Goal: Task Accomplishment & Management: Manage account settings

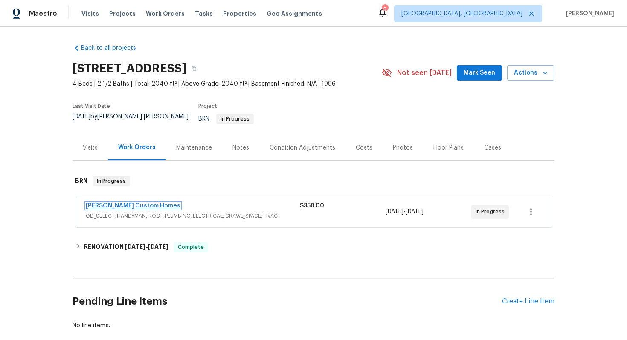
click at [125, 203] on link "Rappa Custom Homes" at bounding box center [133, 206] width 95 height 6
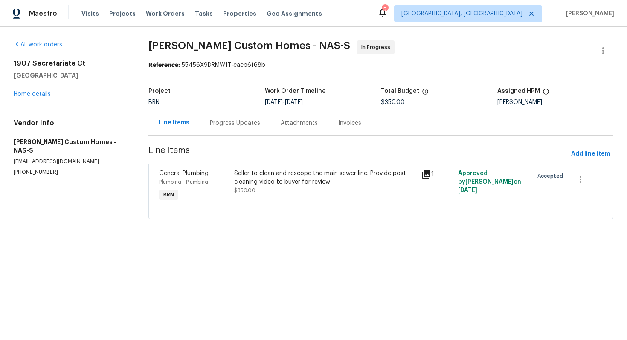
click at [235, 131] on div "Progress Updates" at bounding box center [235, 122] width 71 height 25
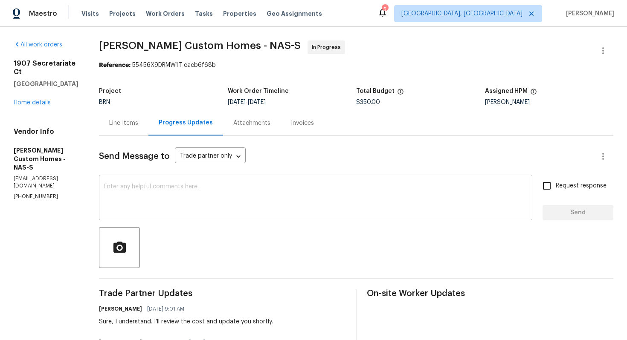
click at [184, 196] on textarea at bounding box center [315, 199] width 423 height 30
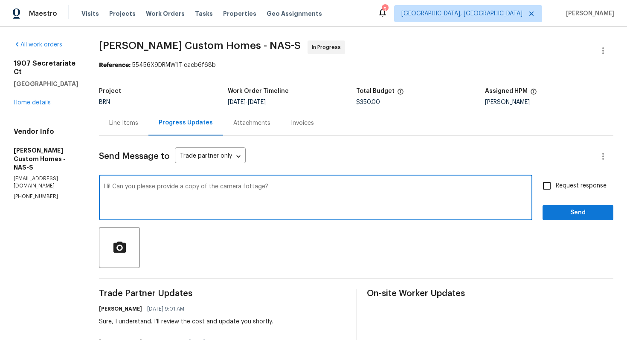
type textarea "Hi! Can you please provide a copy of the camera fottage?"
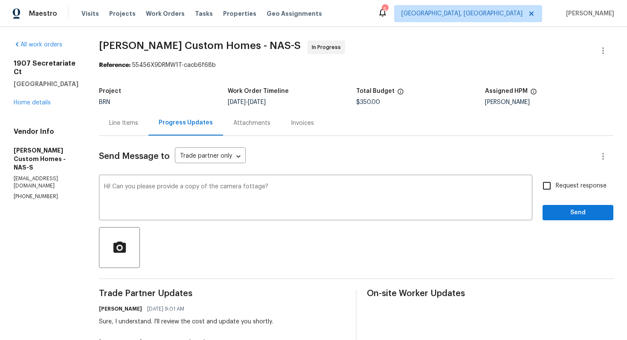
click at [576, 189] on span "Request response" at bounding box center [581, 186] width 51 height 9
click at [556, 189] on input "Request response" at bounding box center [547, 186] width 18 height 18
checkbox input "true"
click at [574, 211] on span "Send" at bounding box center [578, 213] width 57 height 11
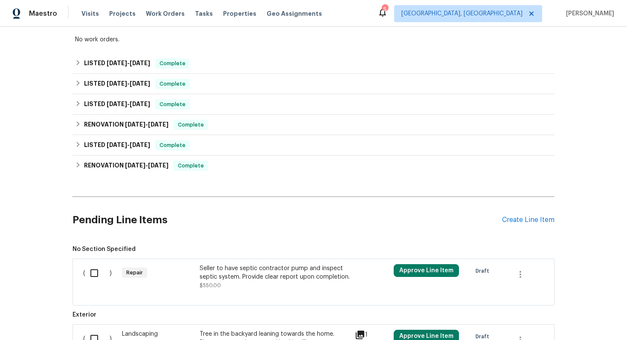
scroll to position [448, 0]
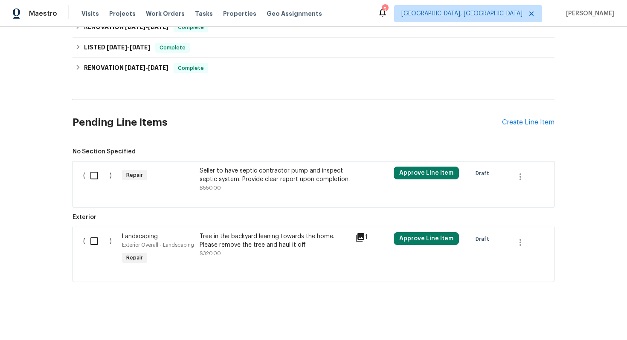
click at [263, 186] on div "Seller to have septic contractor pump and inspect septic system. Provide clear …" at bounding box center [275, 180] width 150 height 26
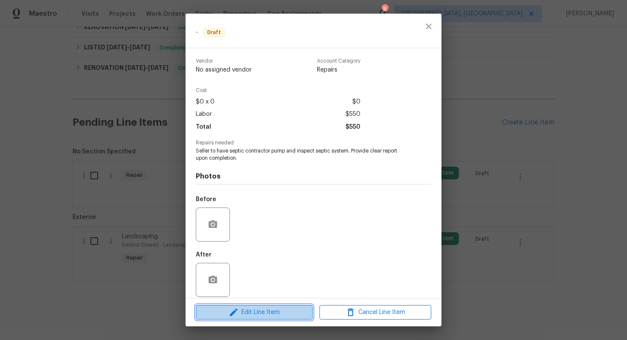
click at [280, 319] on button "Edit Line Item" at bounding box center [254, 312] width 117 height 15
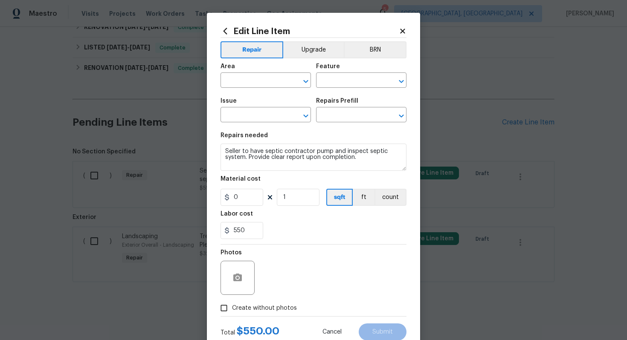
click at [388, 207] on section "Repairs needed Seller to have septic contractor pump and inspect septic system.…" at bounding box center [314, 186] width 186 height 117
click at [389, 198] on button "count" at bounding box center [391, 197] width 32 height 17
click at [369, 58] on button "BRN" at bounding box center [375, 49] width 63 height 17
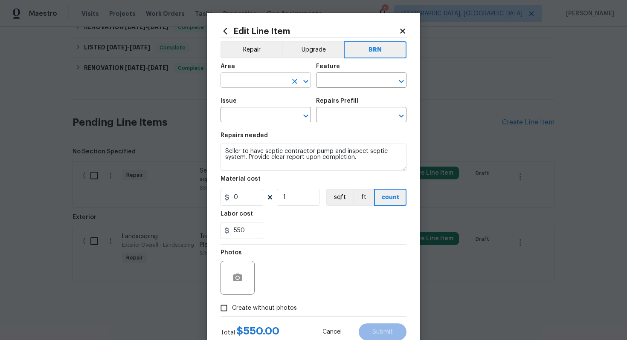
click at [255, 84] on input "text" at bounding box center [254, 81] width 67 height 13
click at [268, 105] on li "Plumbing" at bounding box center [266, 100] width 90 height 14
type input "Plumbing"
click at [343, 83] on input "text" at bounding box center [349, 81] width 67 height 13
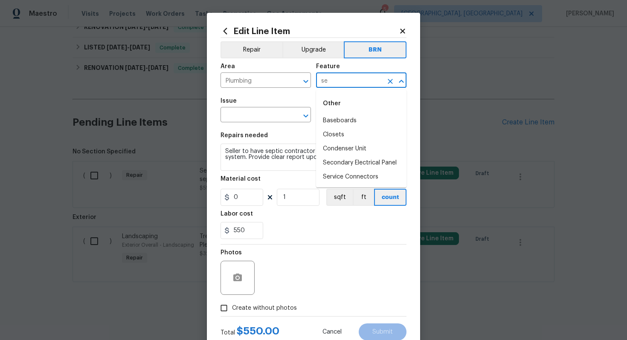
type input "s"
click at [352, 125] on li "Exterior Plumbing" at bounding box center [361, 121] width 90 height 14
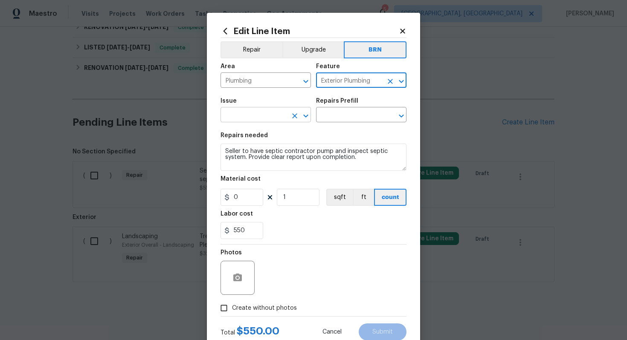
type input "Exterior Plumbing"
click at [276, 120] on input "text" at bounding box center [254, 115] width 67 height 13
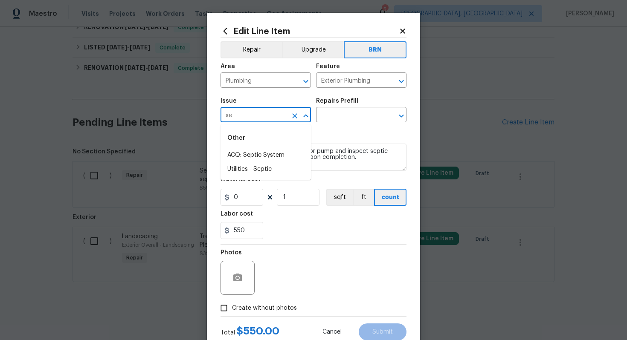
type input "s"
click at [275, 182] on li "General Plumbing" at bounding box center [266, 184] width 90 height 14
type input "General Plumbing"
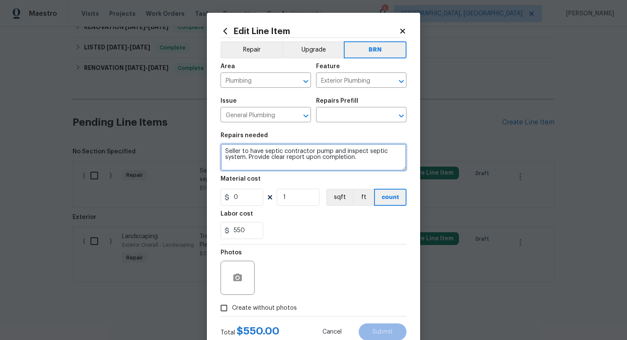
drag, startPoint x: 224, startPoint y: 153, endPoint x: 358, endPoint y: 176, distance: 136.4
click at [358, 176] on section "Repairs needed Seller to have septic contractor pump and inspect septic system.…" at bounding box center [314, 186] width 186 height 117
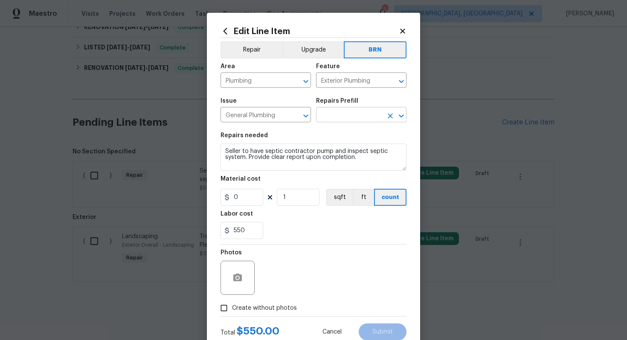
click at [345, 113] on input "text" at bounding box center [349, 115] width 67 height 13
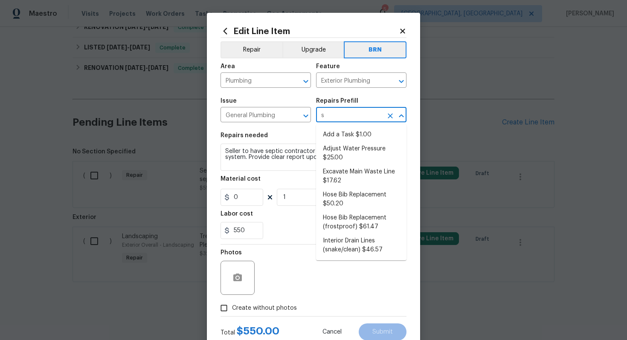
type input "se"
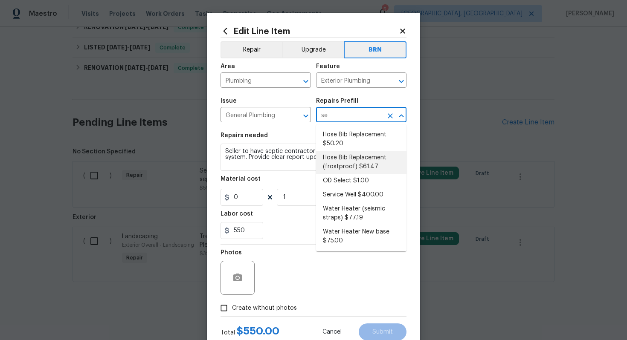
click at [355, 168] on li "Hose Bib Replacement (frostproof) $61.47" at bounding box center [361, 162] width 90 height 23
type input "Plumbing"
type input "Hose Bib Replacement (frostproof) $61.47"
type textarea "Remove the existing hose bib and replace it with a new frostproof hose bib. Ens…"
type input "61.47"
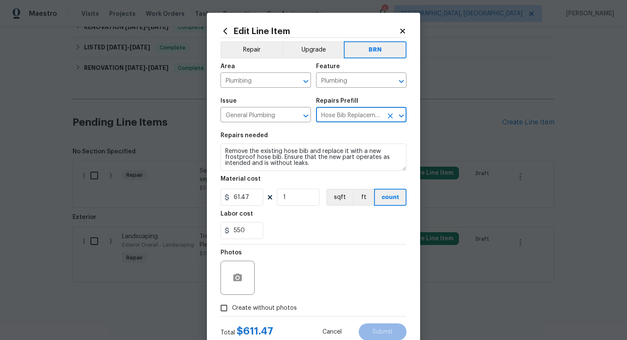
type input "Hose Bib Replacement (frostproof) $61.47"
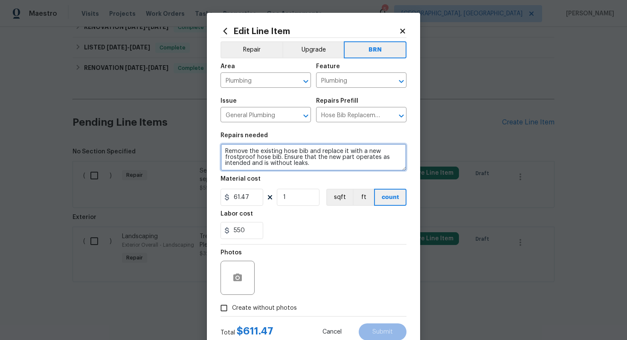
drag, startPoint x: 224, startPoint y: 152, endPoint x: 307, endPoint y: 179, distance: 87.2
click at [307, 180] on section "Repairs needed Remove the existing hose bib and replace it with a new frostproo…" at bounding box center [314, 186] width 186 height 117
paste textarea "Seller to have septic contractor pump and inspect septic system. Provide clear …"
type textarea "Seller to have septic contractor pump and inspect septic system. Provide clear …"
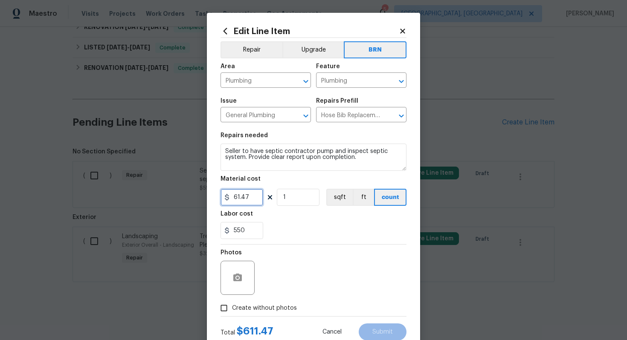
drag, startPoint x: 254, startPoint y: 197, endPoint x: 228, endPoint y: 198, distance: 25.6
click at [228, 198] on div "61.47" at bounding box center [242, 197] width 43 height 17
type input "0"
click at [309, 258] on div "Photos" at bounding box center [314, 272] width 186 height 55
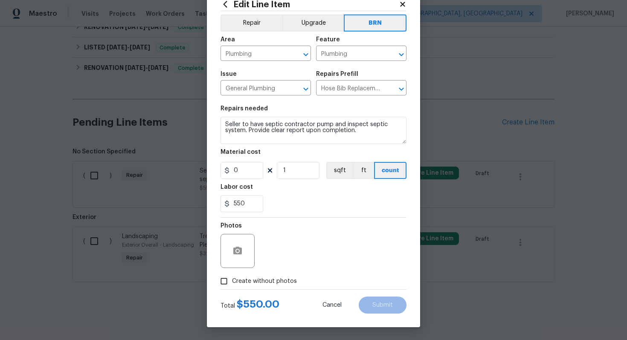
click at [279, 280] on span "Create without photos" at bounding box center [264, 281] width 65 height 9
click at [232, 280] on input "Create without photos" at bounding box center [224, 281] width 16 height 16
checkbox input "true"
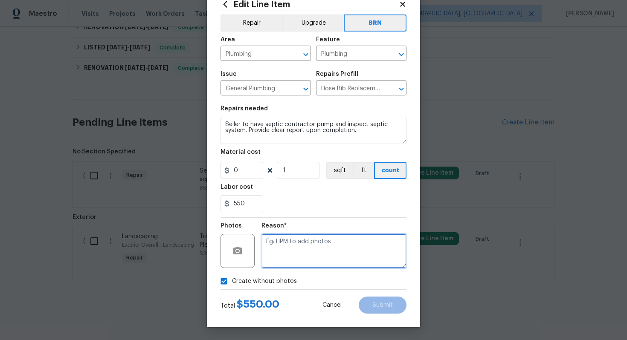
click at [305, 256] on textarea at bounding box center [334, 251] width 145 height 34
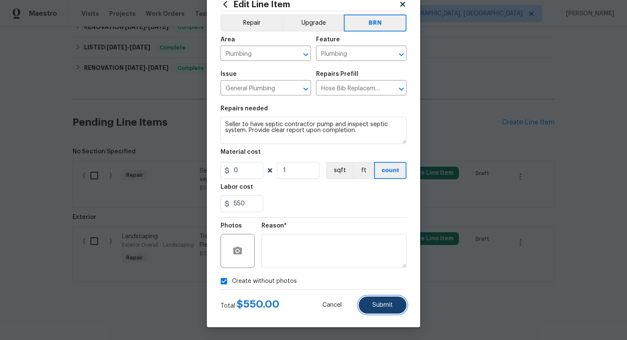
click at [376, 303] on span "Submit" at bounding box center [382, 305] width 20 height 6
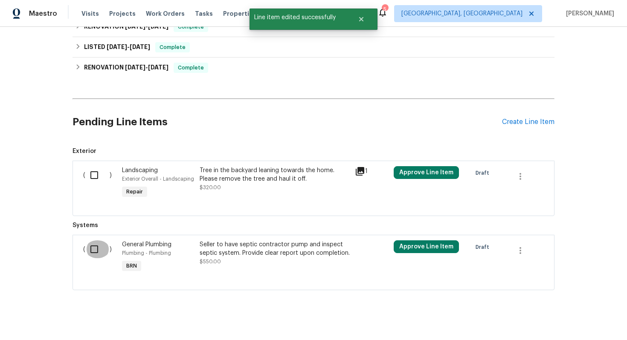
click at [87, 254] on input "checkbox" at bounding box center [97, 250] width 24 height 18
checkbox input "true"
click at [580, 320] on span "Create Work Order" at bounding box center [578, 319] width 57 height 11
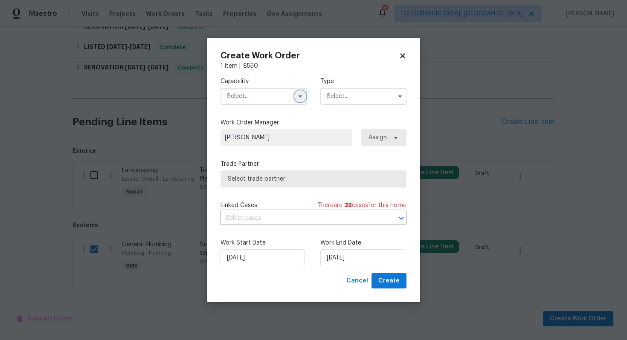
click at [299, 96] on icon "button" at bounding box center [300, 97] width 3 height 2
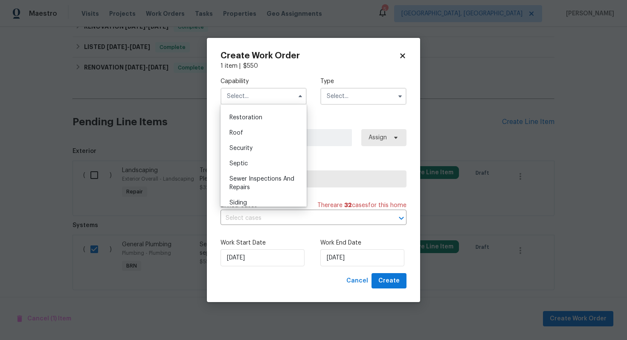
scroll to position [854, 0]
click at [265, 158] on div "Septic" at bounding box center [264, 161] width 82 height 15
type input "Septic"
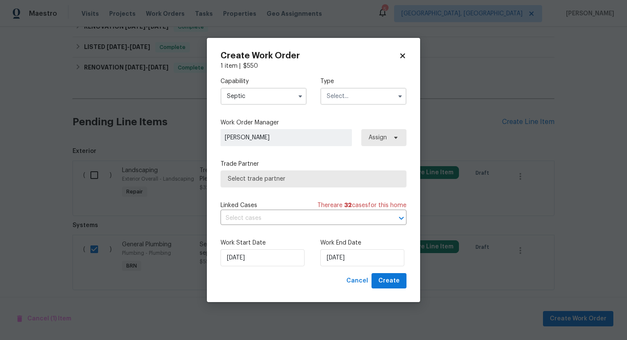
click at [347, 101] on input "text" at bounding box center [363, 96] width 86 height 17
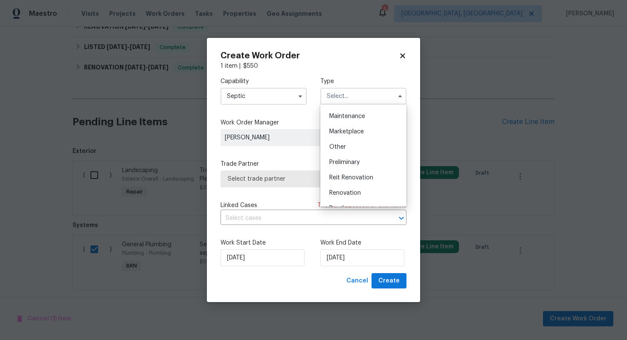
scroll to position [194, 0]
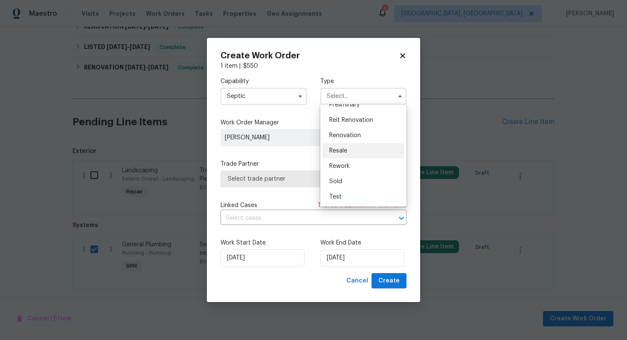
click at [358, 154] on div "Resale" at bounding box center [364, 150] width 82 height 15
type input "Resale"
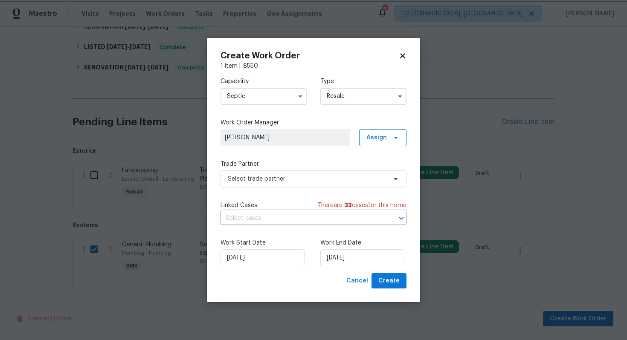
scroll to position [0, 0]
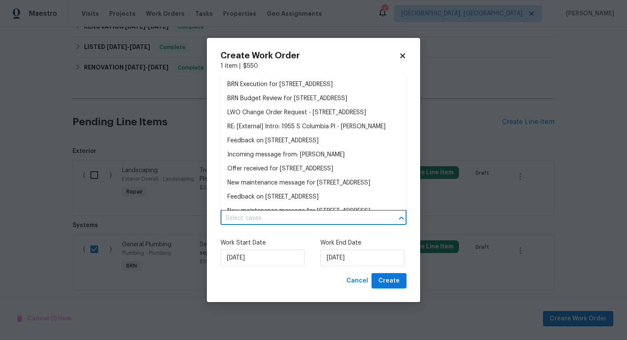
click at [286, 215] on input "text" at bounding box center [302, 218] width 162 height 13
click at [314, 84] on li "BRN Execution for 1955 S Columbia Pl, Decatur, GA 30032" at bounding box center [314, 85] width 186 height 14
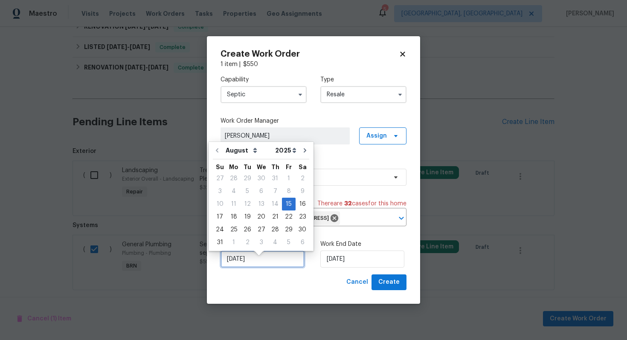
click at [237, 268] on input "[DATE]" at bounding box center [263, 259] width 84 height 17
click at [287, 208] on div "15" at bounding box center [289, 204] width 14 height 12
click at [334, 264] on input "[DATE]" at bounding box center [362, 259] width 84 height 17
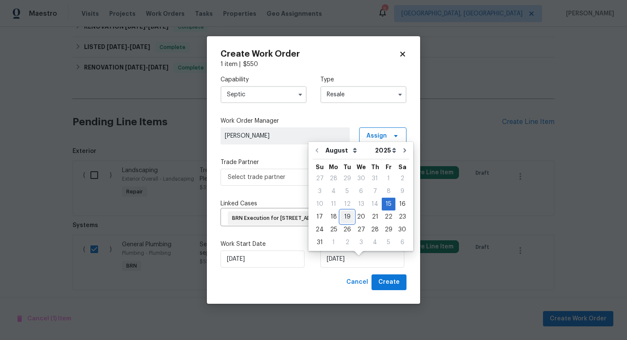
click at [342, 218] on div "19" at bounding box center [347, 217] width 14 height 12
type input "8/19/2025"
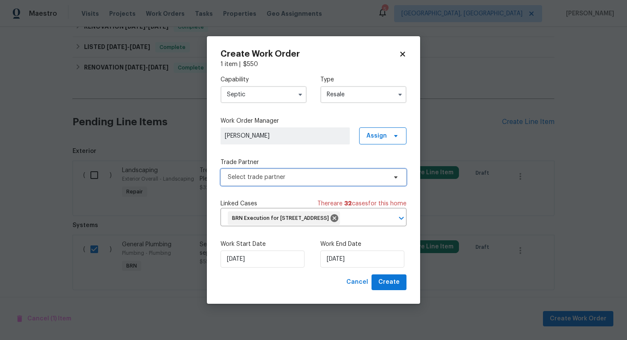
click at [334, 173] on span "Select trade partner" at bounding box center [307, 177] width 159 height 9
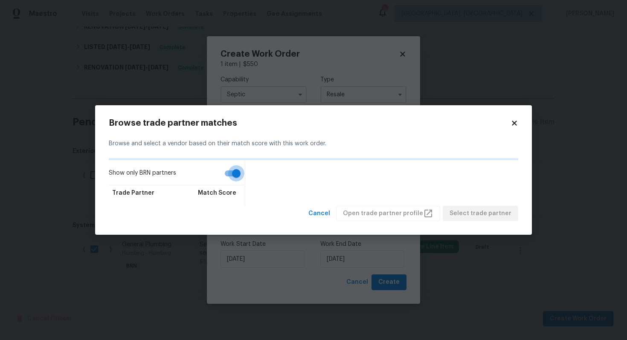
click at [234, 175] on input "Show only BRN partners" at bounding box center [236, 174] width 49 height 16
checkbox input "false"
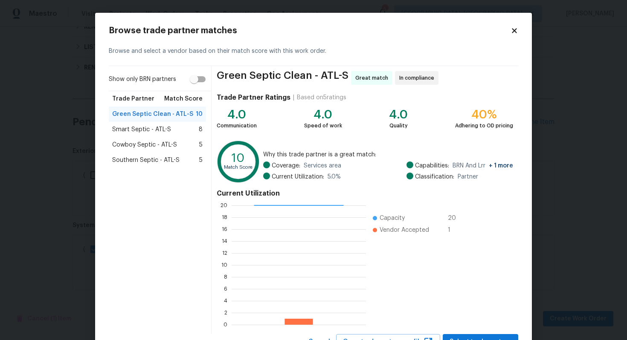
scroll to position [36, 0]
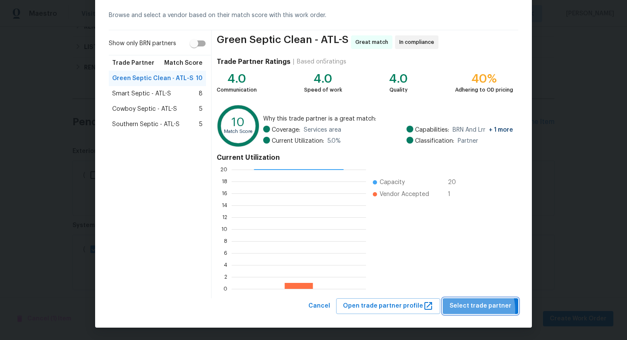
click at [471, 310] on span "Select trade partner" at bounding box center [481, 306] width 62 height 11
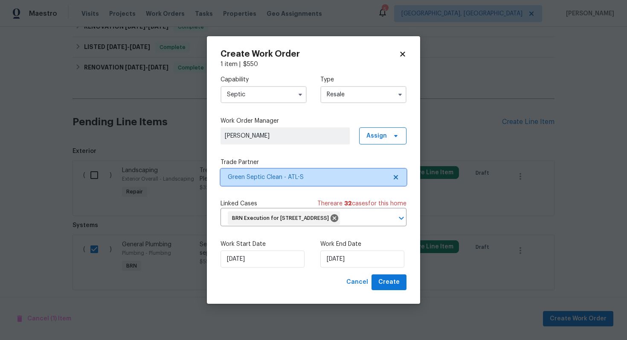
scroll to position [0, 0]
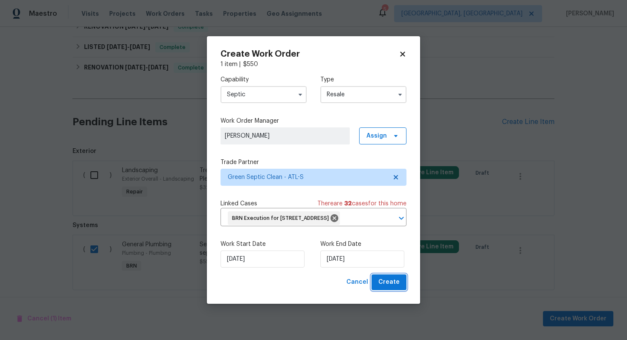
click at [395, 288] on span "Create" at bounding box center [388, 282] width 21 height 11
checkbox input "false"
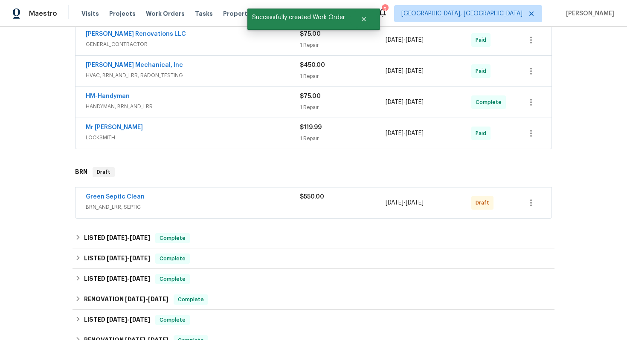
scroll to position [222, 0]
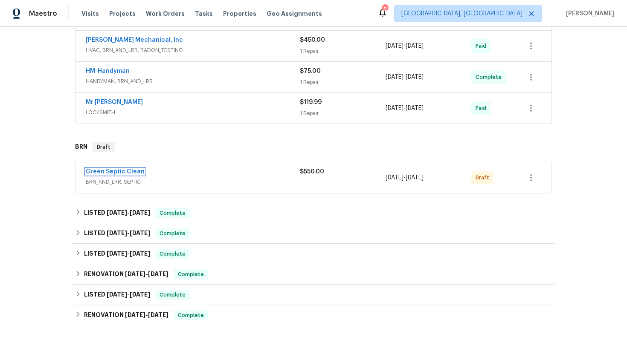
click at [131, 172] on link "Green Septic Clean" at bounding box center [115, 172] width 59 height 6
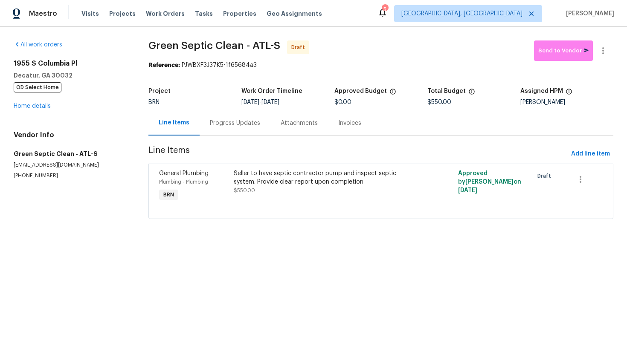
click at [221, 128] on div "Progress Updates" at bounding box center [235, 122] width 71 height 25
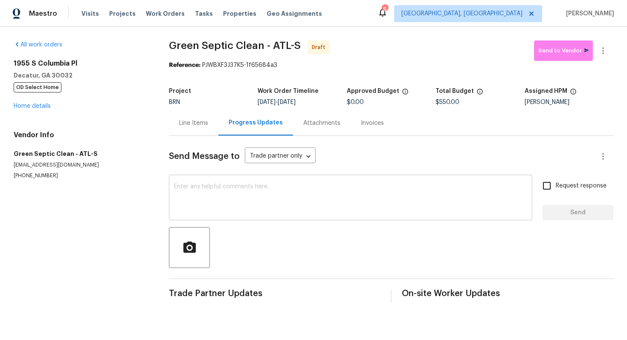
click at [241, 195] on textarea at bounding box center [350, 199] width 353 height 30
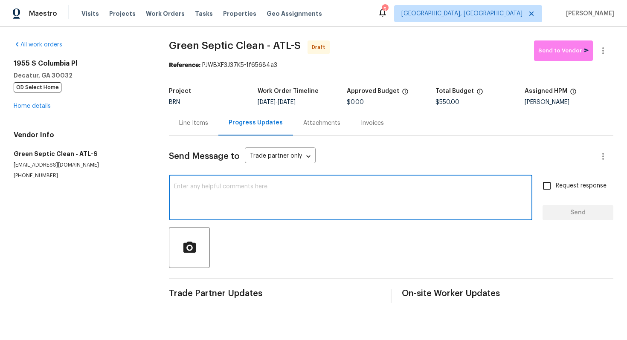
paste textarea "Hey! This is Ajay with Opendoor. I’m confirming a BRN Work Order for the proper…"
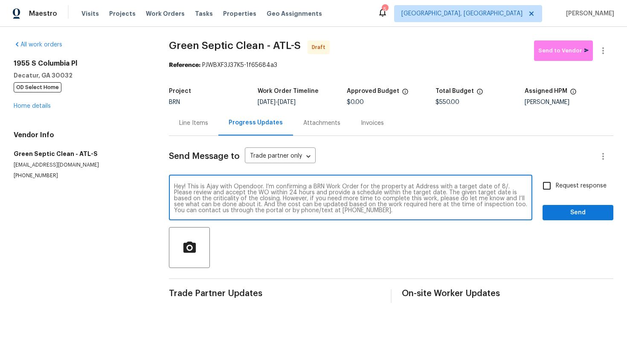
click at [424, 184] on textarea "Hey! This is Ajay with Opendoor. I’m confirming a BRN Work Order for the proper…" at bounding box center [350, 199] width 353 height 30
paste textarea "1955 S Columbia Pl, Decatur, GA 30032"
click at [237, 195] on textarea "Hey! This is Ajay with Opendoor. I’m confirming a BRN Work Order for the proper…" at bounding box center [350, 199] width 353 height 30
type textarea "Hey! This is Ajay with Opendoor. I’m confirming a BRN Work Order for the proper…"
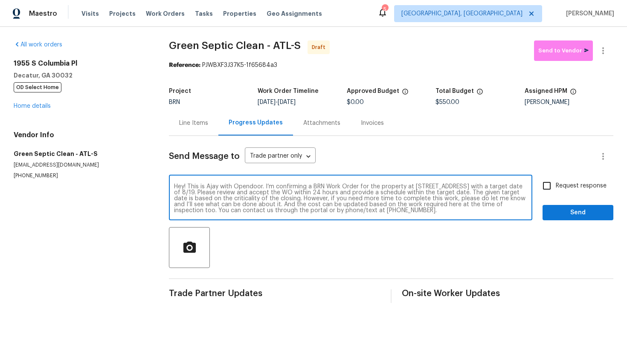
click at [552, 189] on input "Request response" at bounding box center [547, 186] width 18 height 18
checkbox input "true"
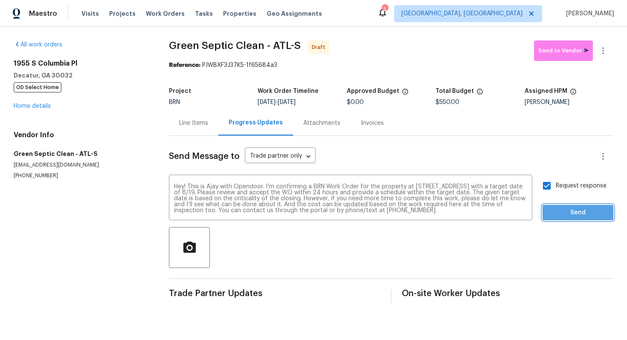
click at [566, 208] on span "Send" at bounding box center [578, 213] width 57 height 11
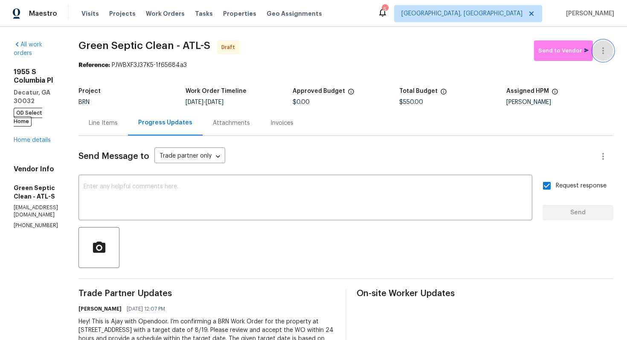
click at [602, 52] on icon "button" at bounding box center [603, 51] width 10 height 10
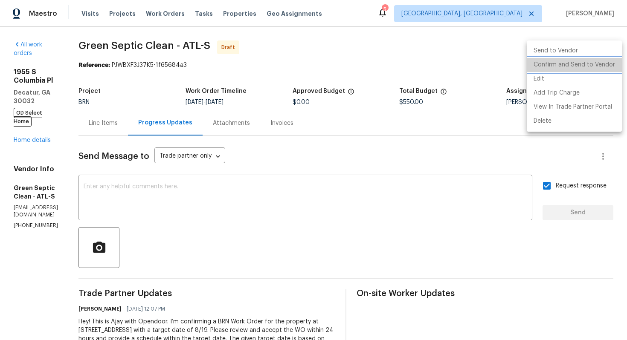
click at [597, 64] on li "Confirm and Send to Vendor" at bounding box center [574, 65] width 95 height 14
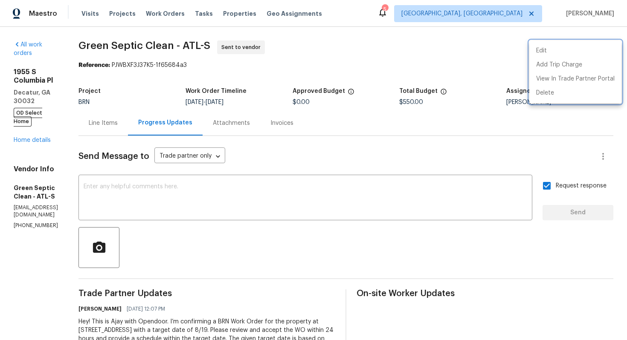
click at [131, 120] on div at bounding box center [313, 170] width 627 height 340
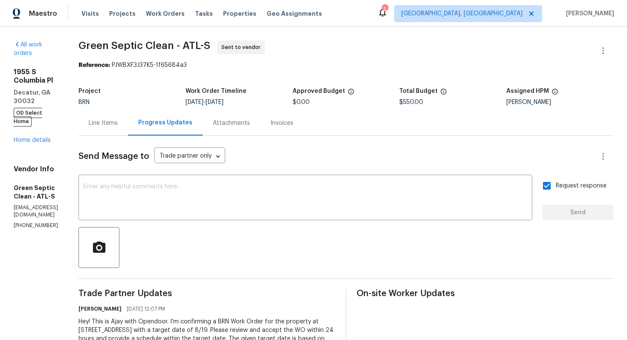
click at [118, 126] on div "Line Items" at bounding box center [103, 123] width 29 height 9
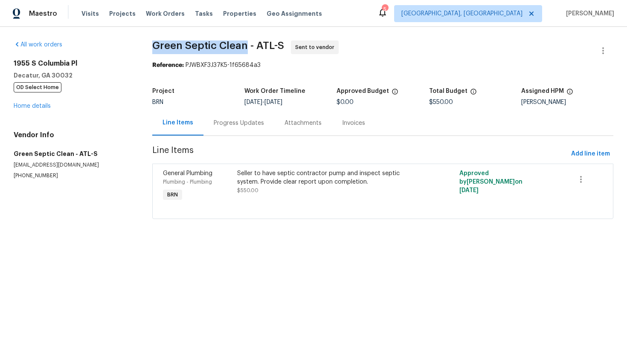
drag, startPoint x: 150, startPoint y: 41, endPoint x: 246, endPoint y: 46, distance: 96.5
click at [247, 47] on div "All work orders 1955 S Columbia Pl Decatur, GA 30032 OD Select Home Home detail…" at bounding box center [313, 135] width 627 height 216
copy span "Green Septic Clean"
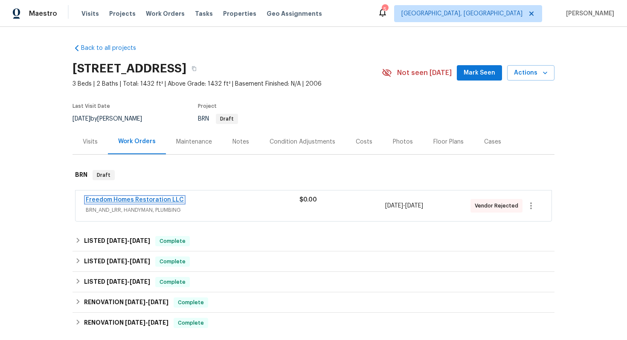
click at [129, 199] on link "Freedom Homes Restoration LLC" at bounding box center [135, 200] width 98 height 6
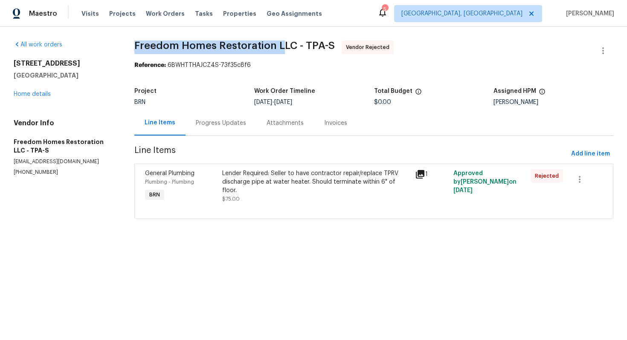
drag, startPoint x: 135, startPoint y: 45, endPoint x: 281, endPoint y: 48, distance: 145.9
click at [281, 48] on div "All work orders [STREET_ADDRESS] Home details Vendor Info Freedom Homes Restora…" at bounding box center [313, 135] width 627 height 216
click at [610, 52] on button "button" at bounding box center [603, 51] width 20 height 20
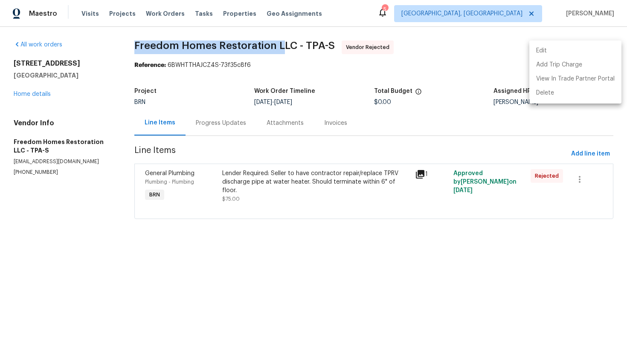
click at [598, 51] on li "Edit" at bounding box center [575, 51] width 92 height 14
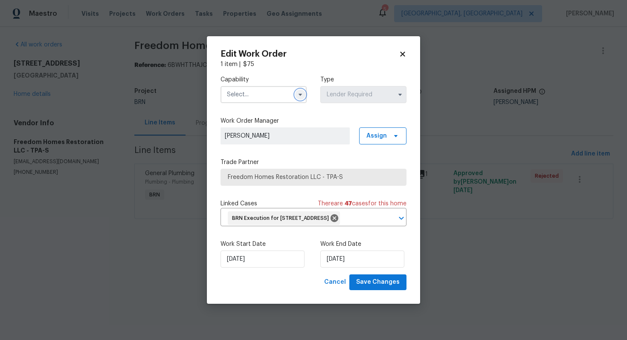
click at [300, 94] on icon "button" at bounding box center [300, 95] width 3 height 2
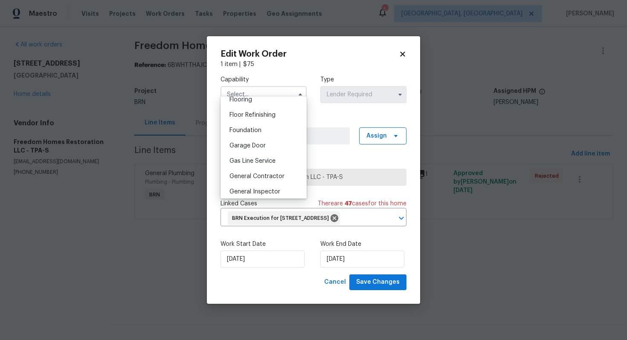
scroll to position [344, 0]
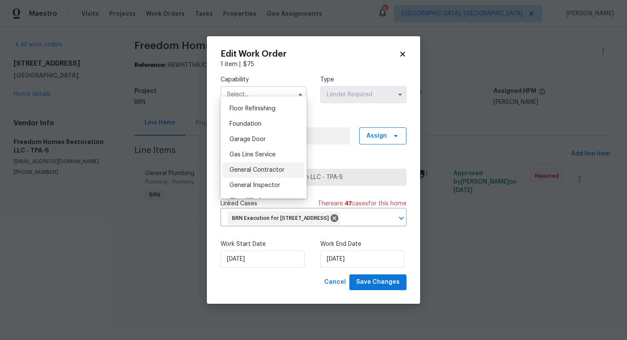
click at [267, 174] on div "General Contractor" at bounding box center [264, 170] width 82 height 15
type input "General Contractor"
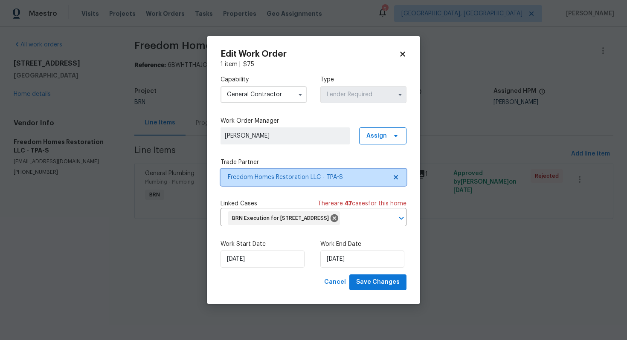
click at [393, 175] on span "Freedom Homes Restoration LLC - TPA-S" at bounding box center [314, 177] width 186 height 17
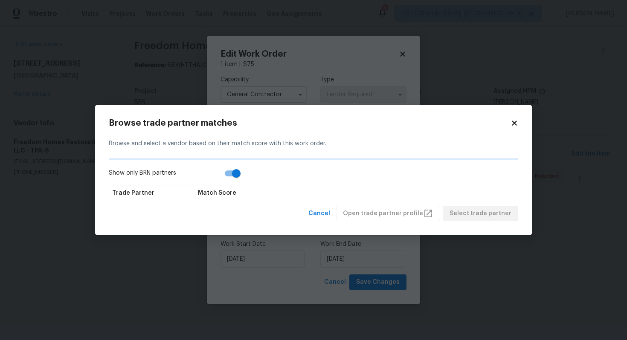
click at [237, 173] on input "Show only BRN partners" at bounding box center [236, 174] width 49 height 16
checkbox input "false"
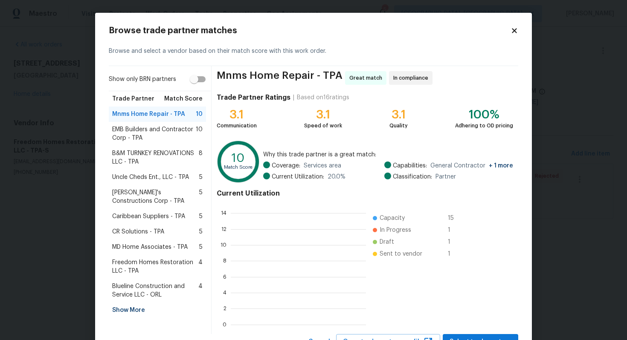
scroll to position [119, 135]
click at [163, 140] on span "EMB Builders and Contractor Corp - TPA" at bounding box center [154, 133] width 84 height 17
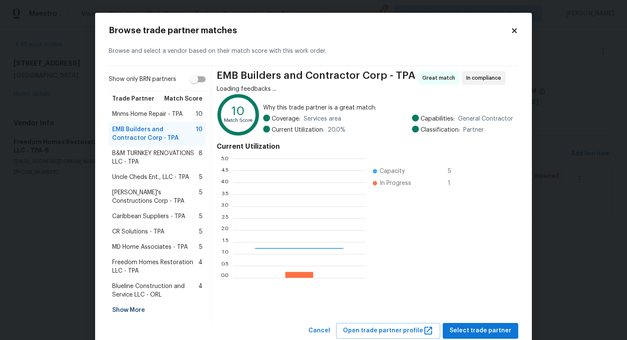
scroll to position [119, 133]
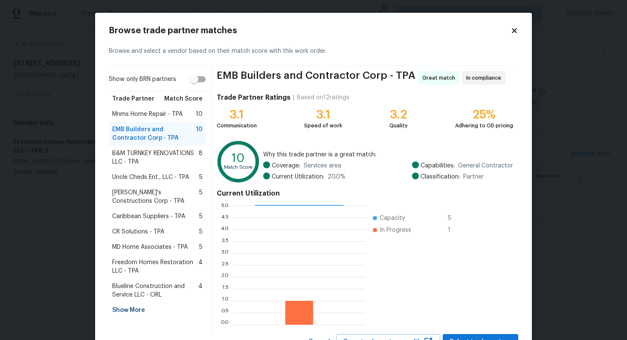
click at [153, 292] on span "Blueline Construction and Service LLC - ORL" at bounding box center [155, 290] width 86 height 17
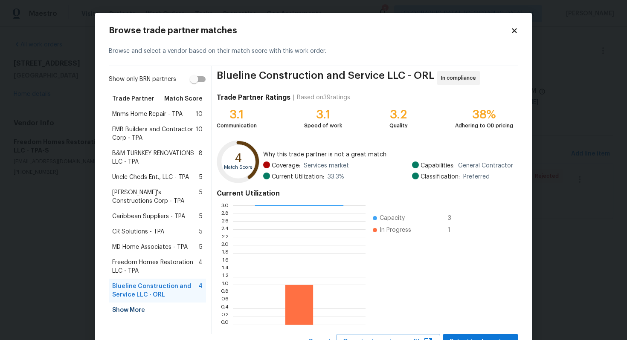
scroll to position [36, 0]
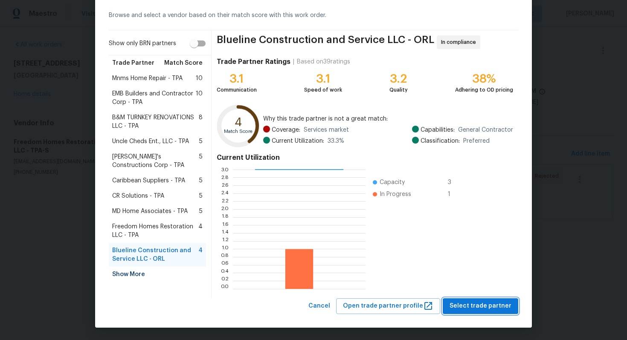
click at [477, 306] on span "Select trade partner" at bounding box center [481, 306] width 62 height 11
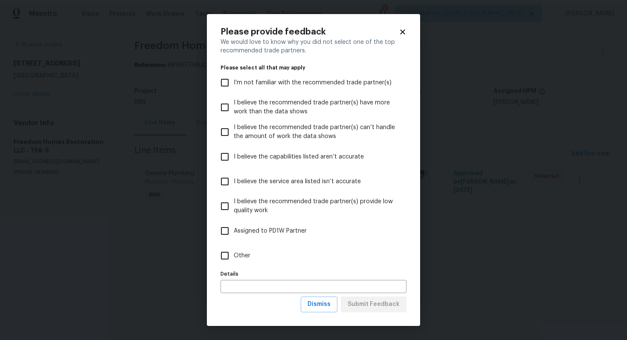
scroll to position [0, 0]
click at [319, 304] on span "Dismiss" at bounding box center [319, 304] width 23 height 11
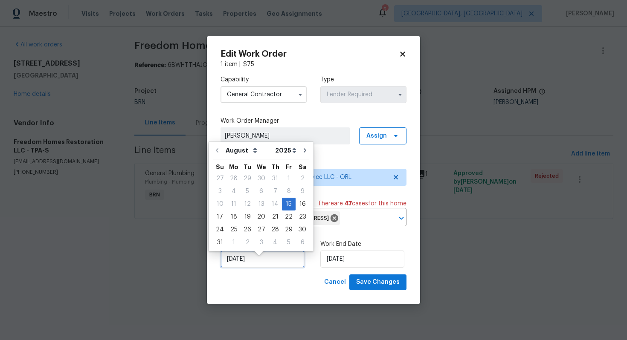
click at [236, 265] on input "[DATE]" at bounding box center [263, 259] width 84 height 17
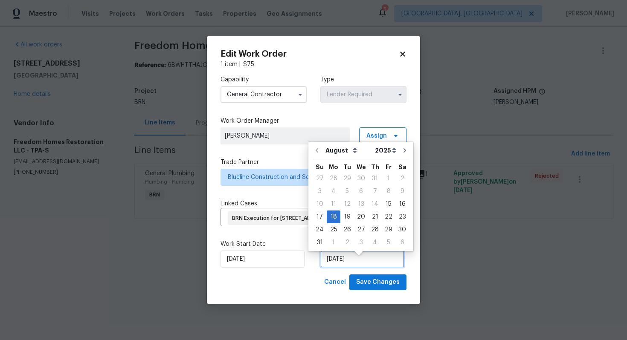
click at [338, 265] on input "8/18/2025" at bounding box center [362, 259] width 84 height 17
click at [374, 286] on span "Save Changes" at bounding box center [378, 282] width 44 height 11
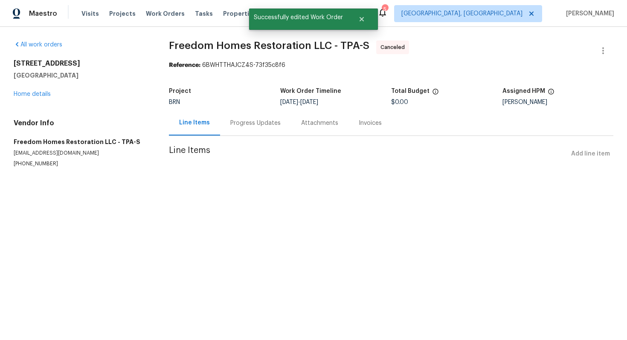
click at [235, 128] on div "Progress Updates" at bounding box center [255, 122] width 71 height 25
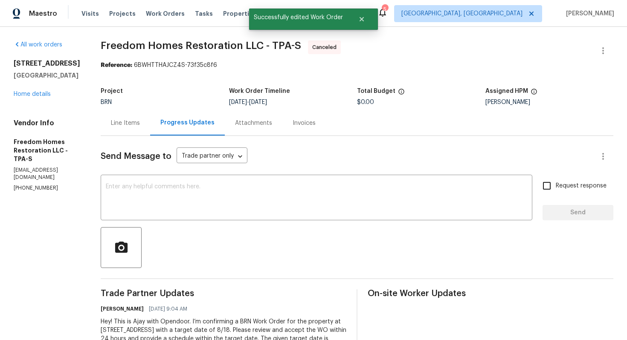
scroll to position [70, 0]
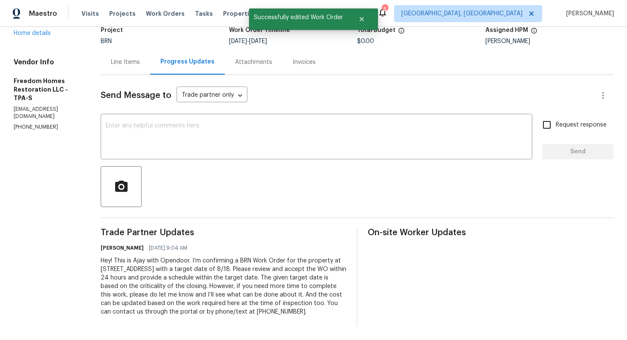
click at [250, 257] on div "Hey! This is Ajay with Opendoor. I’m confirming a BRN Work Order for the proper…" at bounding box center [224, 287] width 246 height 60
copy div "Trade Partner Updates Ajay Godson 08/14/2025 9:04 AM"
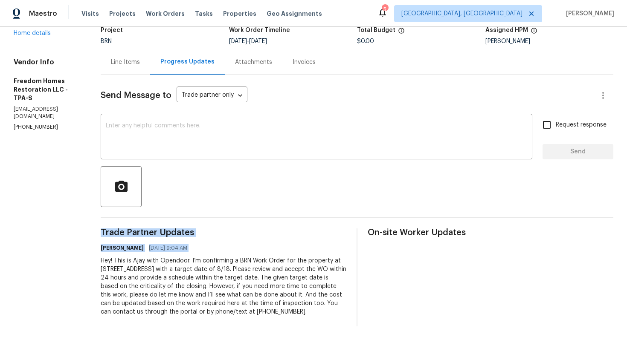
scroll to position [0, 0]
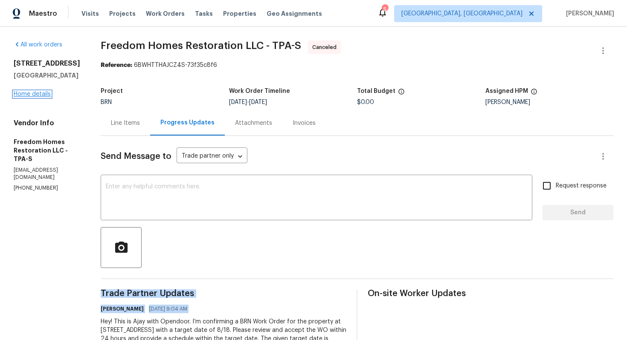
click at [38, 97] on link "Home details" at bounding box center [32, 94] width 37 height 6
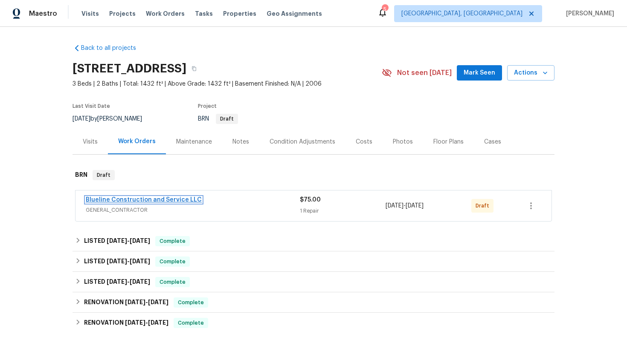
click at [137, 202] on link "Blueline Construction and Service LLC" at bounding box center [144, 200] width 116 height 6
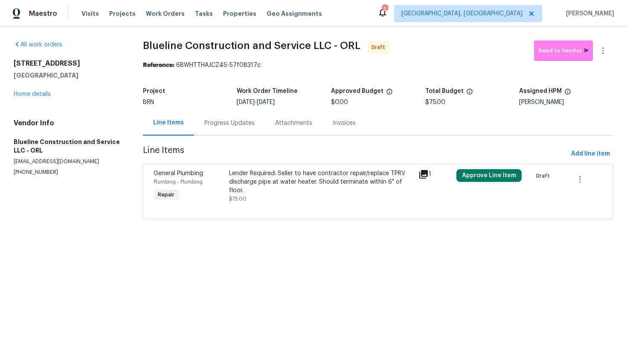
click at [242, 127] on div "Progress Updates" at bounding box center [229, 123] width 50 height 9
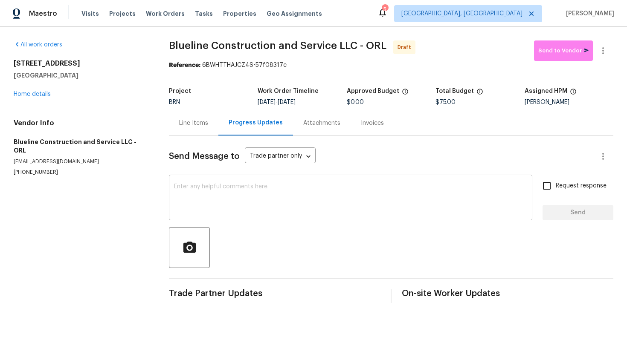
click at [258, 193] on textarea at bounding box center [350, 199] width 353 height 30
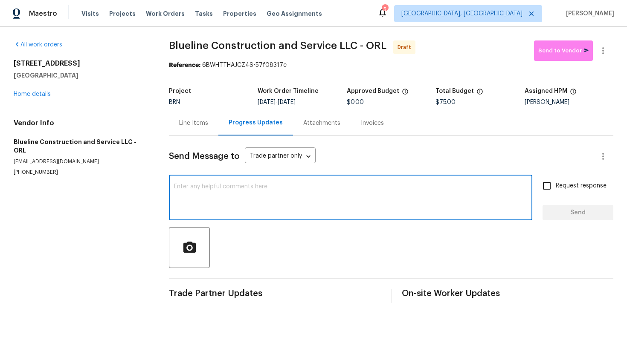
paste textarea "Hey! This is Ajay with Opendoor. I’m confirming a BRN Work Order for the proper…"
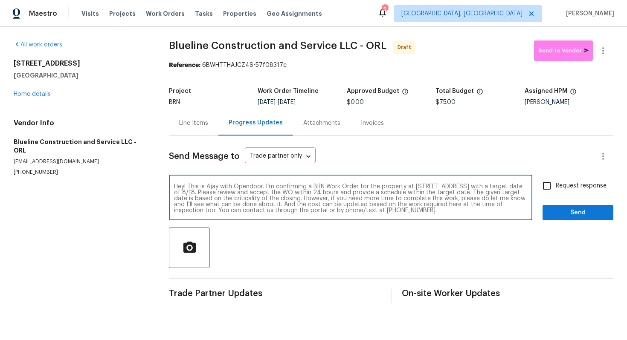
scroll to position [6, 0]
type textarea "Hey! This is Ajay with Opendoor. I’m confirming a BRN Work Order for the proper…"
click at [552, 189] on input "Request response" at bounding box center [547, 186] width 18 height 18
checkbox input "true"
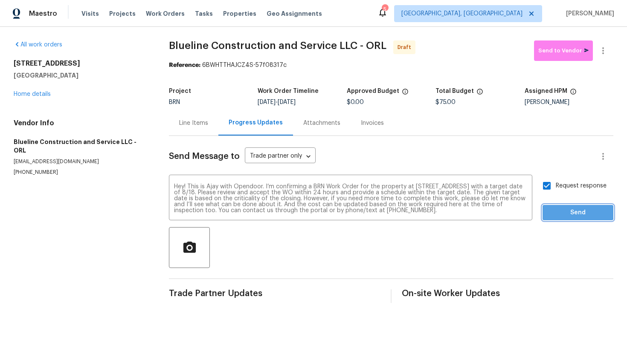
click at [571, 212] on span "Send" at bounding box center [578, 213] width 57 height 11
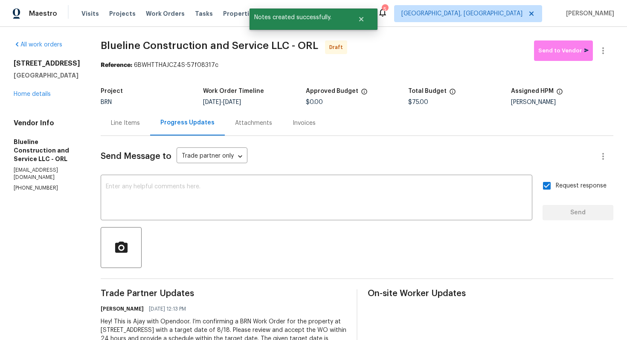
scroll to position [0, 0]
click at [610, 56] on button "button" at bounding box center [603, 51] width 20 height 20
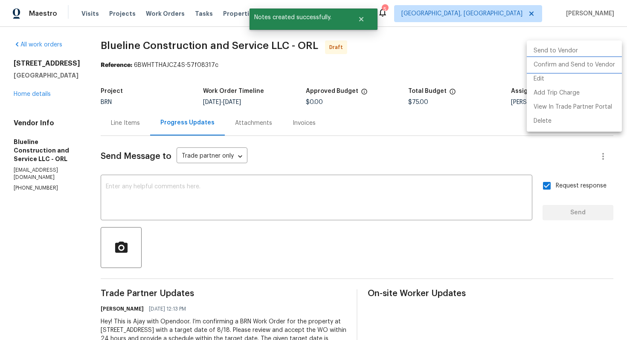
click at [608, 60] on li "Confirm and Send to Vendor" at bounding box center [574, 65] width 95 height 14
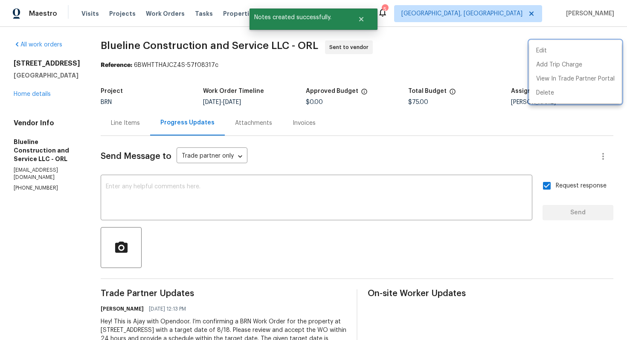
click at [172, 125] on div at bounding box center [313, 170] width 627 height 340
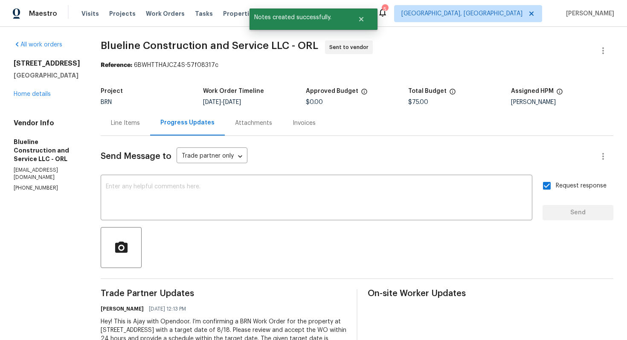
click at [150, 125] on div "Line Items" at bounding box center [125, 122] width 49 height 25
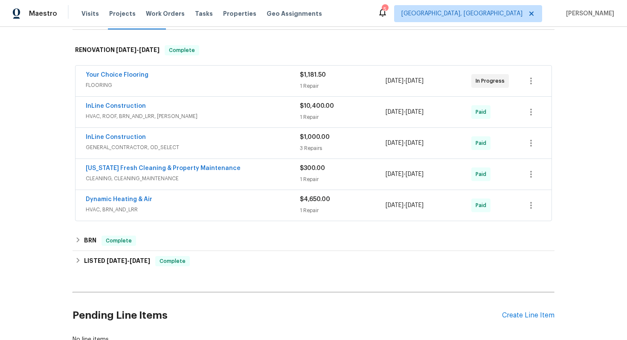
scroll to position [187, 0]
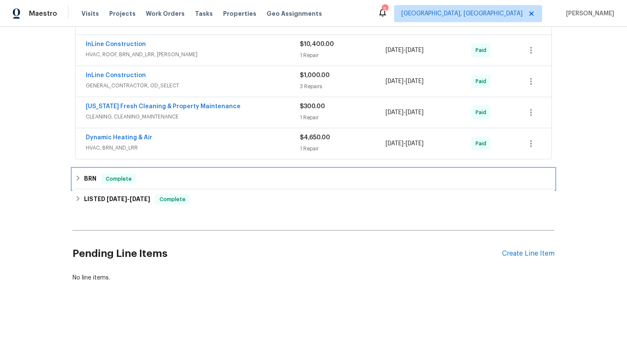
click at [105, 183] on span "Complete" at bounding box center [118, 179] width 33 height 9
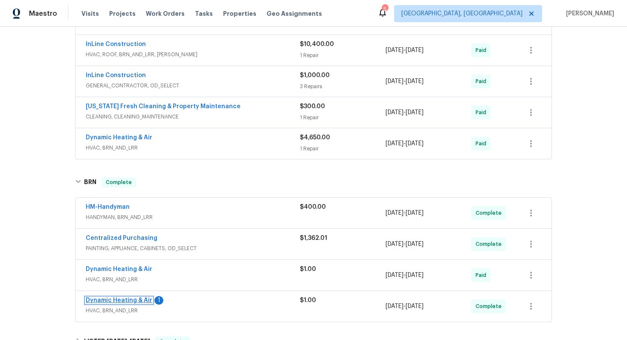
click at [116, 299] on link "Dynamic Heating & Air" at bounding box center [119, 301] width 67 height 6
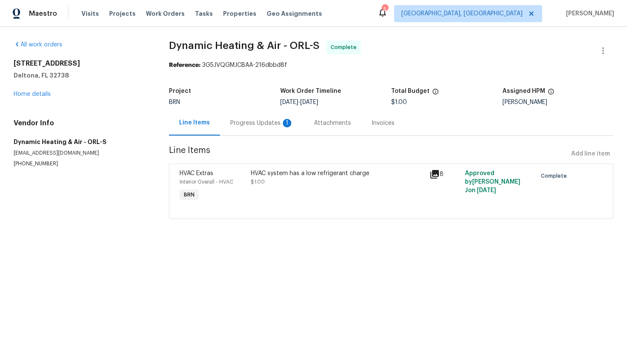
click at [240, 129] on div "Progress Updates 1" at bounding box center [262, 122] width 84 height 25
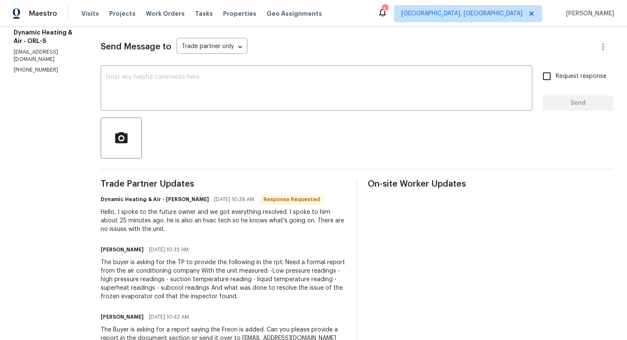
scroll to position [110, 0]
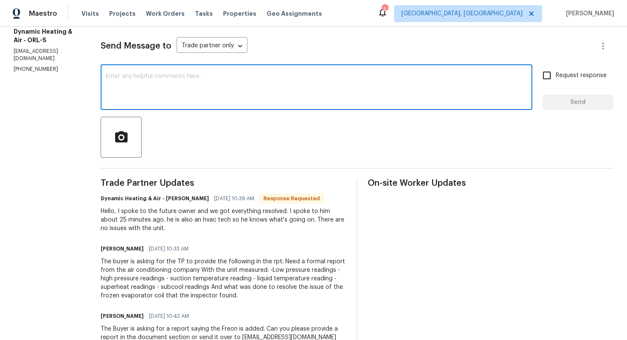
click at [252, 100] on textarea at bounding box center [317, 88] width 422 height 30
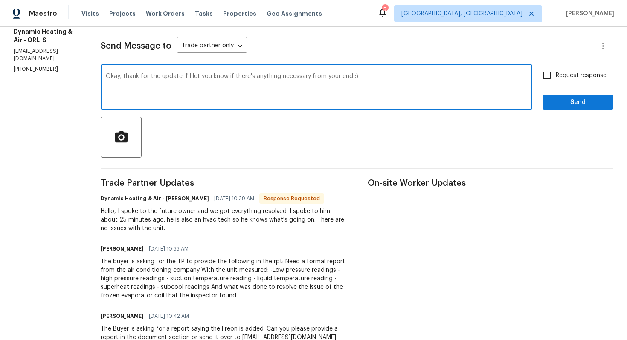
type textarea "Okay, thank for the update. I'll let you know if there's anything necessary fro…"
click at [593, 80] on span "Request response" at bounding box center [581, 75] width 51 height 9
click at [556, 80] on input "Request response" at bounding box center [547, 76] width 18 height 18
checkbox input "true"
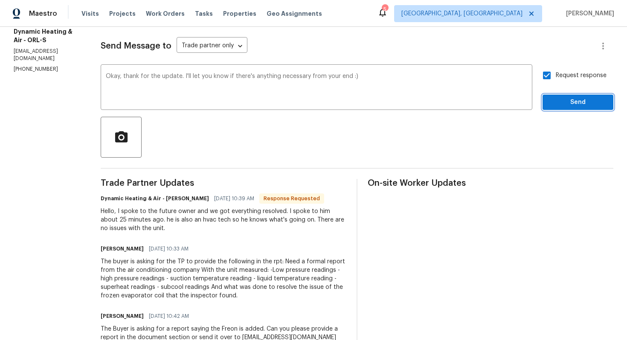
click at [590, 104] on span "Send" at bounding box center [578, 102] width 57 height 11
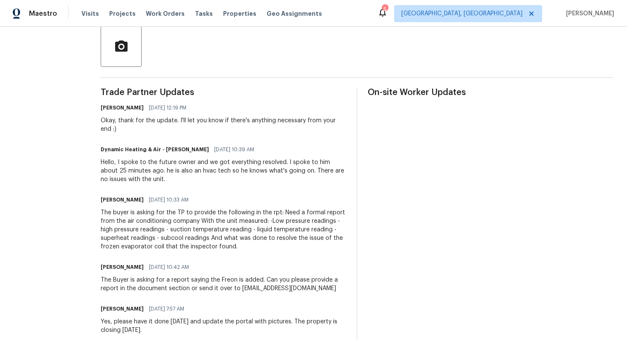
scroll to position [200, 0]
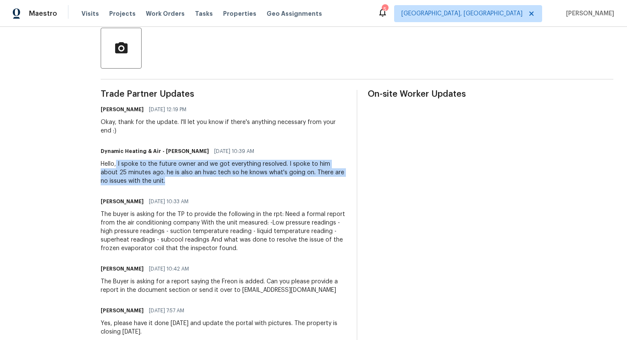
drag, startPoint x: 125, startPoint y: 165, endPoint x: 177, endPoint y: 179, distance: 54.7
click at [178, 180] on div "Hello, I spoke to the future owner and we got everything resolved. I spoke to h…" at bounding box center [224, 173] width 246 height 26
copy div "I spoke to the future owner and we got everything resolved. I spoke to him abou…"
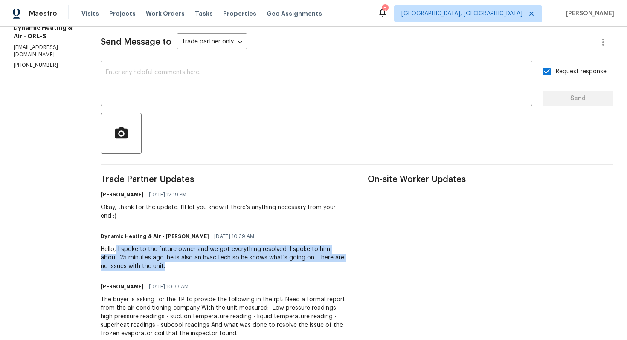
scroll to position [0, 0]
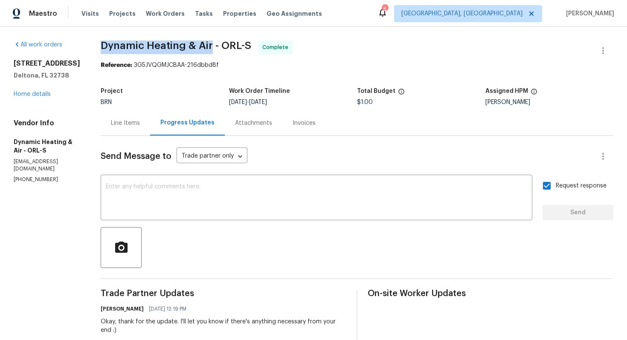
drag, startPoint x: 106, startPoint y: 44, endPoint x: 218, endPoint y: 48, distance: 112.7
copy span "Dynamic Heating & Air"
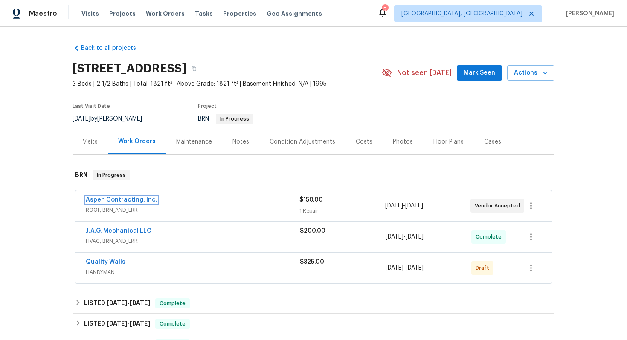
click at [139, 202] on link "Aspen Contracting, Inc." at bounding box center [122, 200] width 72 height 6
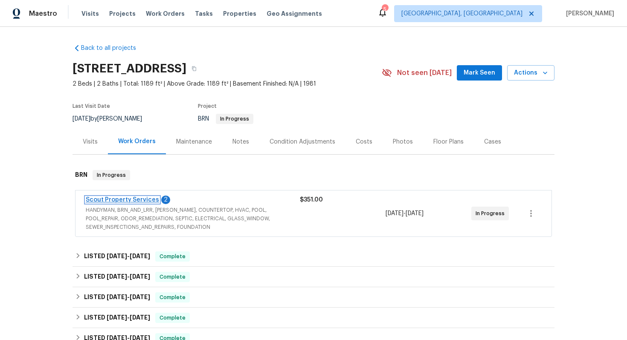
click at [142, 201] on link "Scout Property Services" at bounding box center [122, 200] width 73 height 6
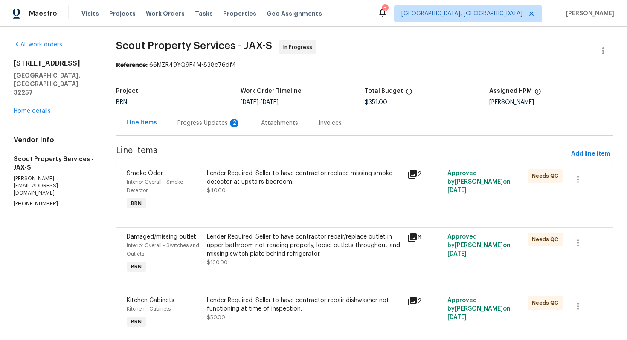
click at [215, 122] on div "Progress Updates 2" at bounding box center [208, 123] width 63 height 9
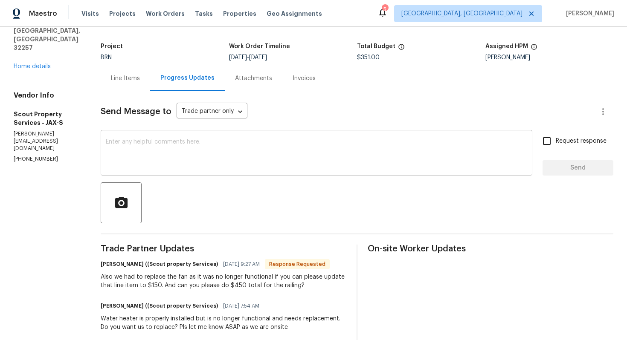
scroll to position [1, 0]
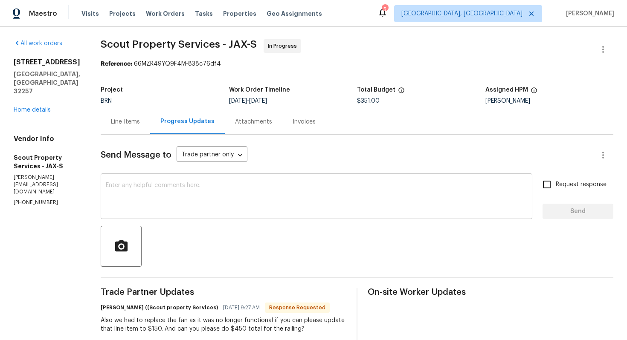
click at [137, 190] on textarea at bounding box center [317, 198] width 422 height 30
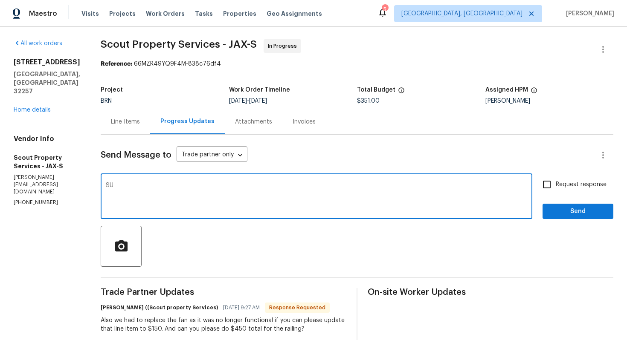
type textarea "S"
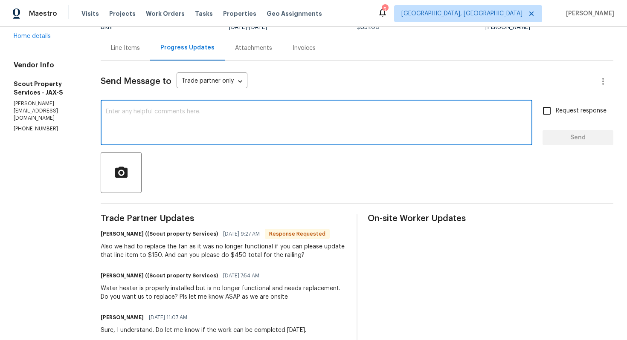
scroll to position [78, 0]
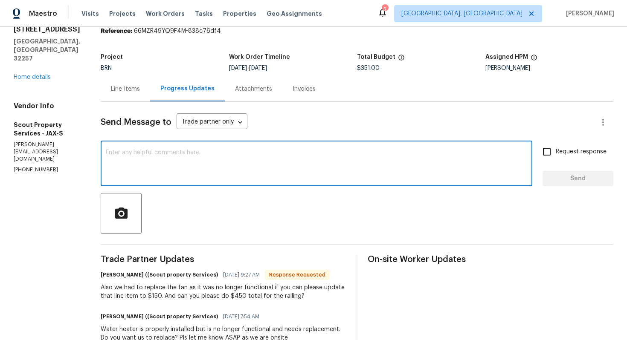
click at [101, 97] on div "Line Items" at bounding box center [125, 88] width 49 height 25
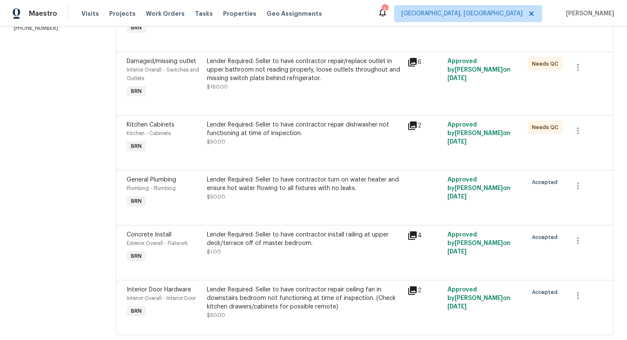
scroll to position [197, 0]
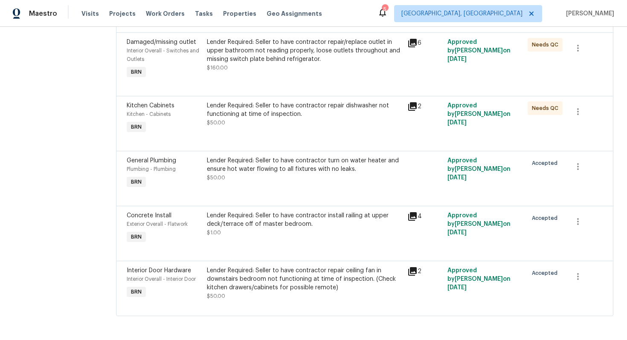
click at [274, 284] on div "Lender Required: Seller to have contractor repair ceiling fan in downstairs bed…" at bounding box center [304, 280] width 195 height 26
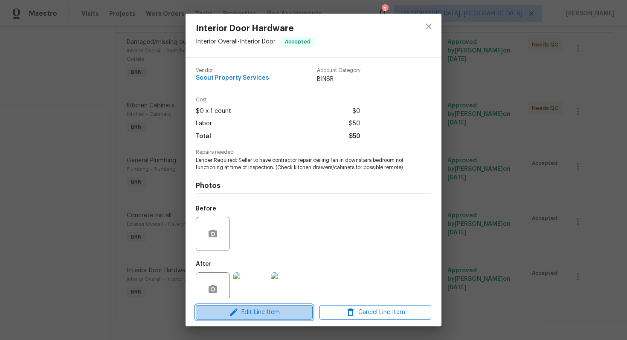
click at [241, 314] on span "Edit Line Item" at bounding box center [254, 313] width 112 height 11
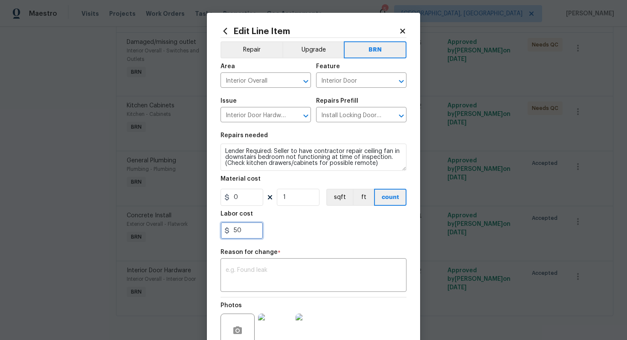
click at [233, 231] on input "50" at bounding box center [242, 230] width 43 height 17
type input "150"
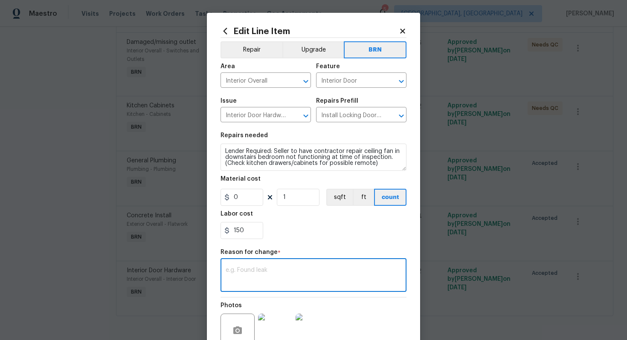
click at [346, 272] on textarea at bounding box center [314, 277] width 176 height 18
paste textarea "(AG) Updated per vendors final cost."
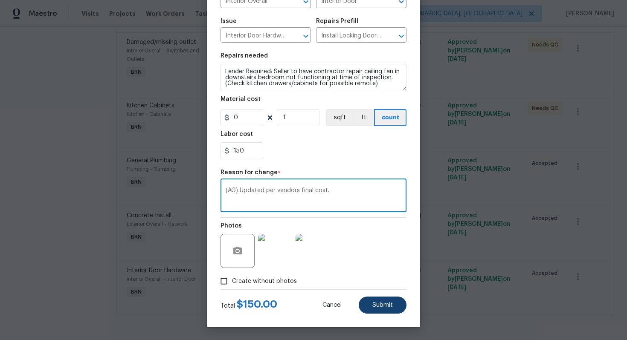
type textarea "(AG) Updated per vendors final cost."
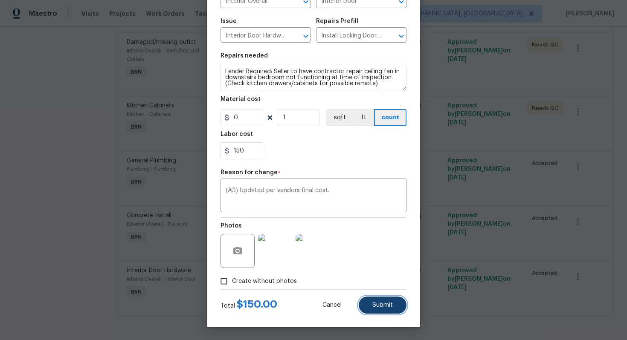
click at [393, 312] on button "Submit" at bounding box center [383, 305] width 48 height 17
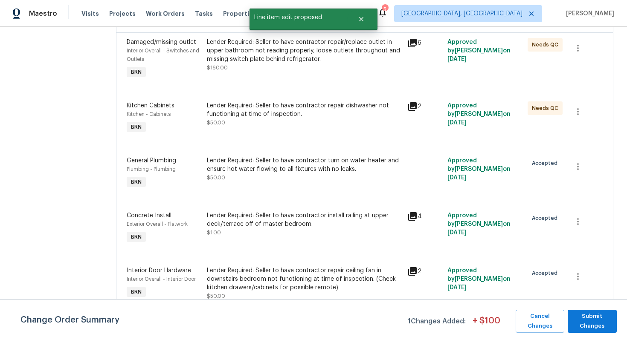
scroll to position [0, 0]
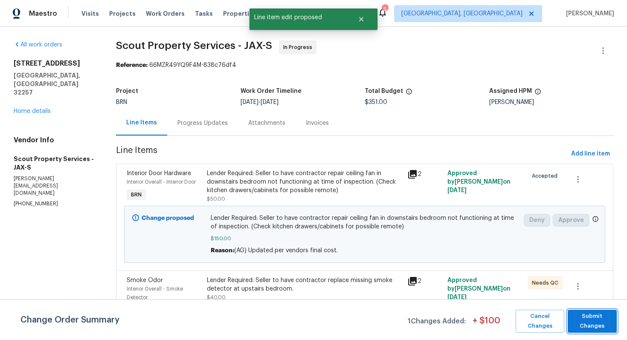
click at [585, 319] on span "Submit Changes" at bounding box center [592, 322] width 41 height 20
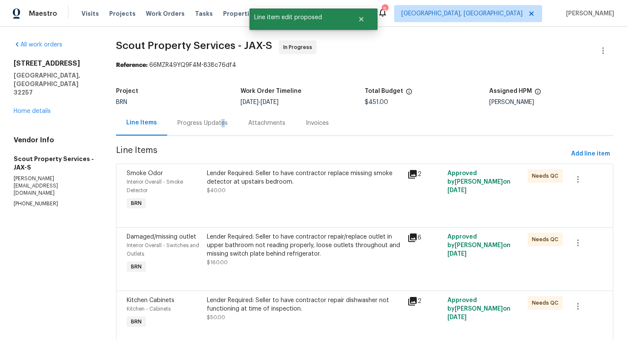
click at [221, 126] on div "Progress Updates" at bounding box center [202, 123] width 50 height 9
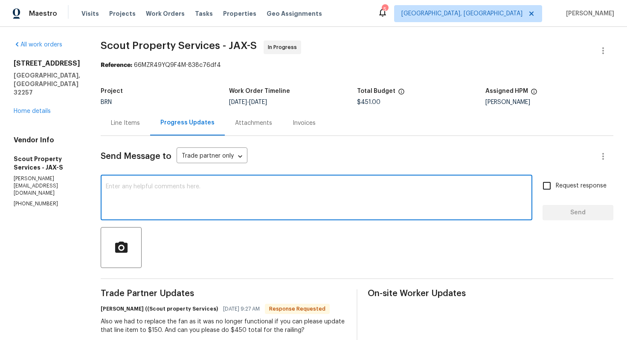
click at [249, 206] on textarea at bounding box center [317, 199] width 422 height 30
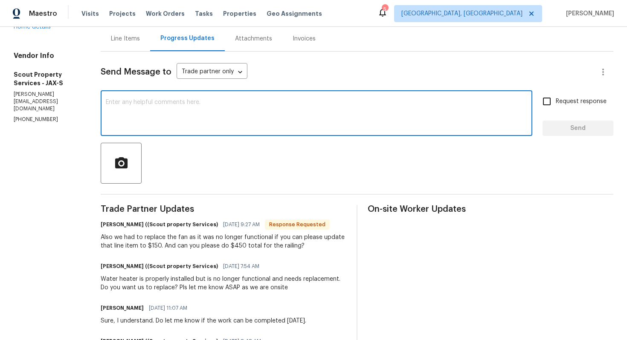
scroll to position [86, 0]
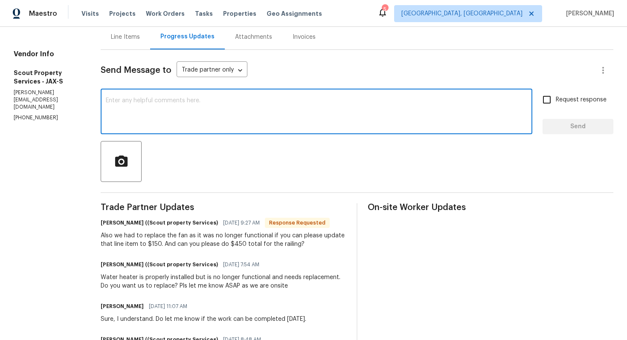
click at [101, 44] on div "Line Items" at bounding box center [125, 36] width 49 height 25
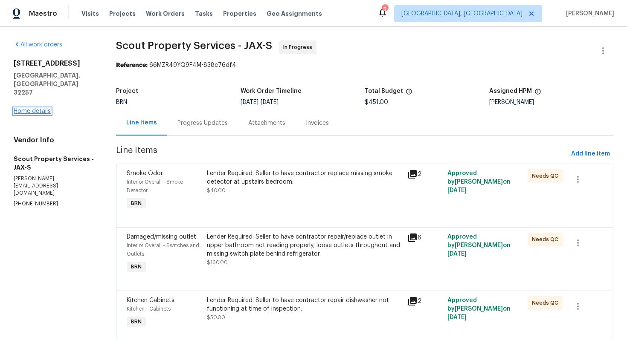
click at [44, 108] on link "Home details" at bounding box center [32, 111] width 37 height 6
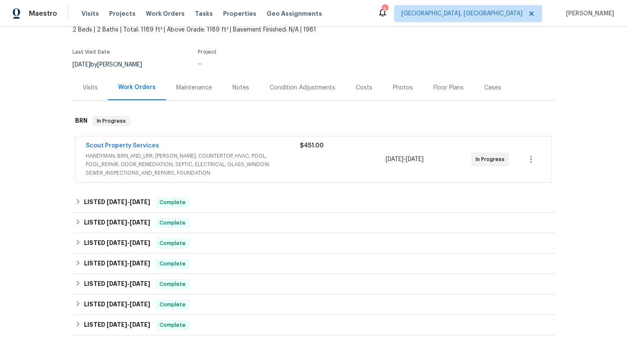
scroll to position [105, 0]
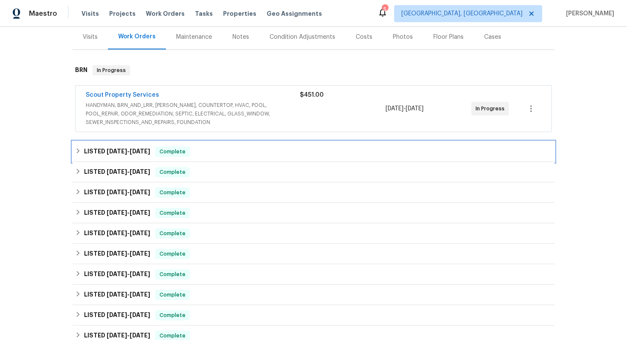
click at [134, 152] on span "[DATE]" at bounding box center [140, 151] width 20 height 6
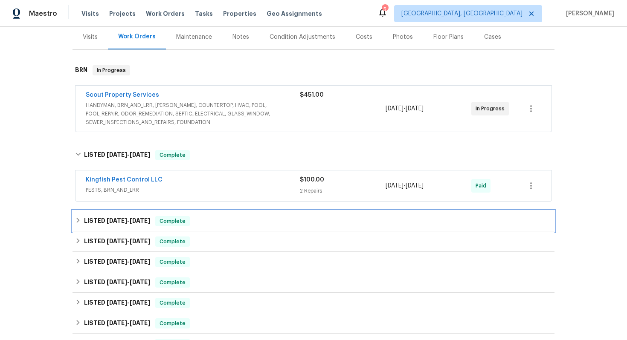
click at [124, 219] on span "[DATE]" at bounding box center [117, 221] width 20 height 6
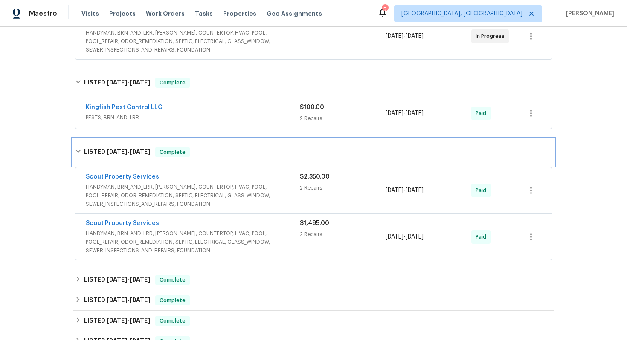
scroll to position [180, 0]
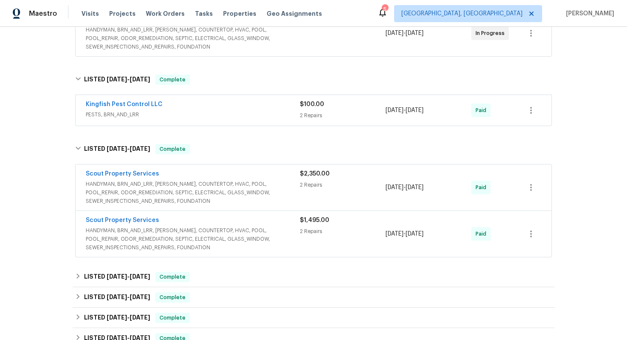
click at [153, 192] on span "HANDYMAN, BRN_AND_LRR, [PERSON_NAME], COUNTERTOP, HVAC, POOL, POOL_REPAIR, ODOR…" at bounding box center [193, 193] width 214 height 26
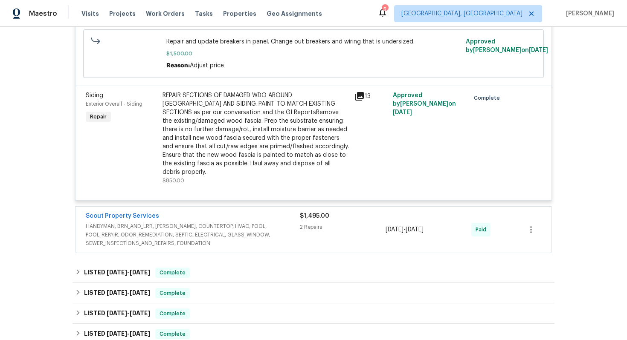
scroll to position [437, 0]
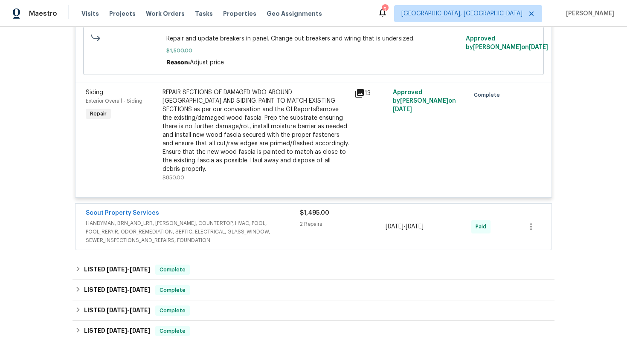
click at [190, 224] on span "HANDYMAN, BRN_AND_LRR, [PERSON_NAME], COUNTERTOP, HVAC, POOL, POOL_REPAIR, ODOR…" at bounding box center [193, 232] width 214 height 26
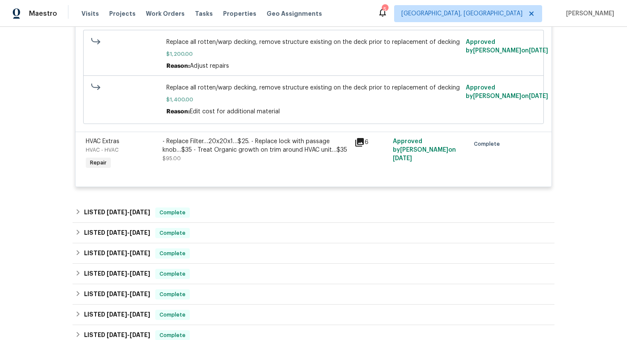
scroll to position [717, 0]
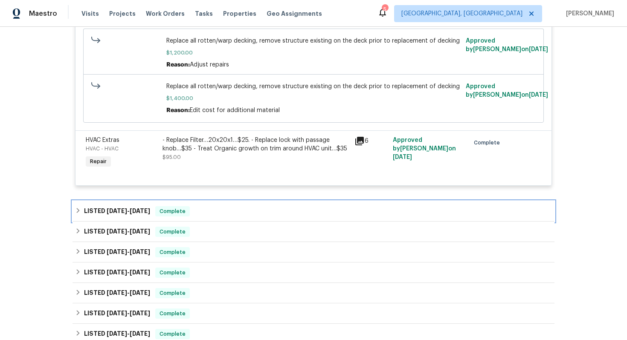
click at [199, 206] on div "LISTED 5/20/25 - 5/23/25 Complete" at bounding box center [313, 211] width 477 height 10
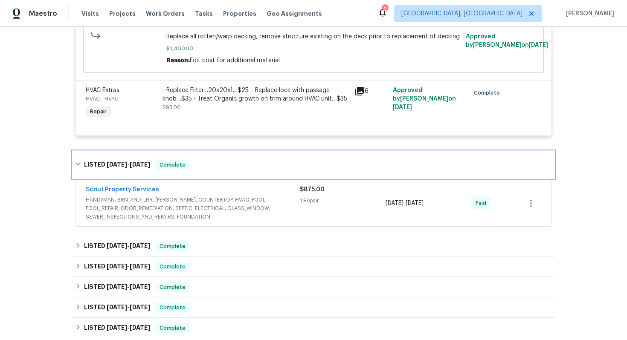
scroll to position [803, 0]
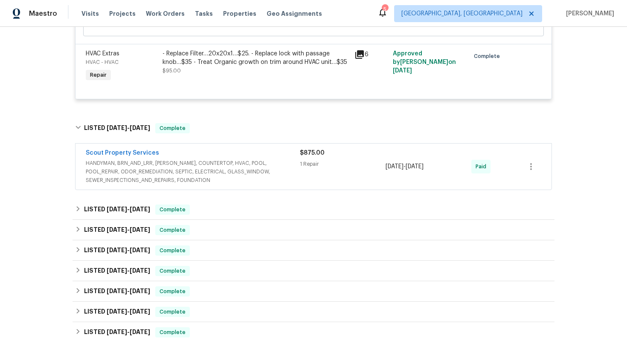
click at [226, 162] on span "HANDYMAN, BRN_AND_LRR, [PERSON_NAME], COUNTERTOP, HVAC, POOL, POOL_REPAIR, ODOR…" at bounding box center [193, 172] width 214 height 26
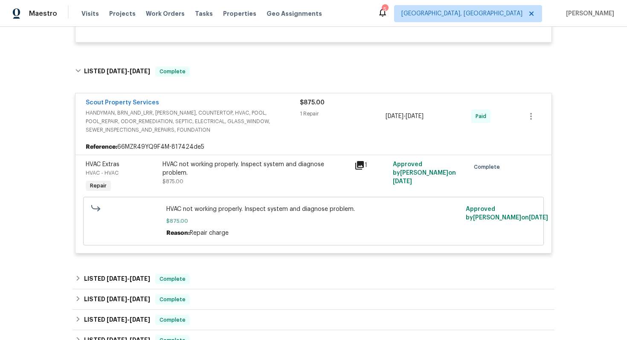
scroll to position [916, 0]
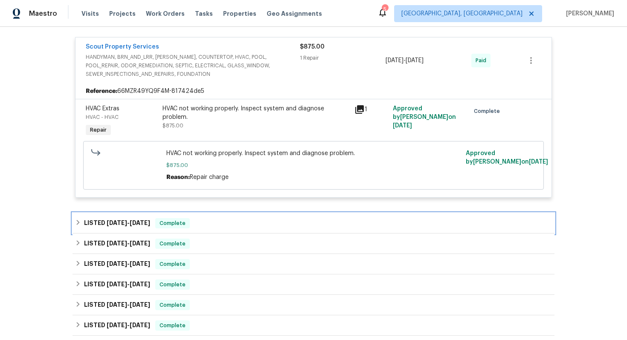
click at [200, 218] on div "LISTED 5/15/25 - 5/15/25 Complete" at bounding box center [313, 223] width 477 height 10
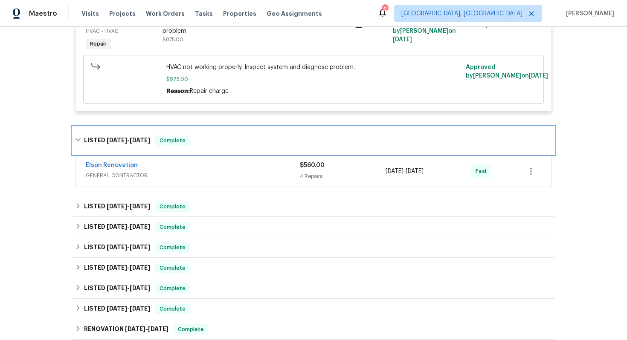
scroll to position [1013, 0]
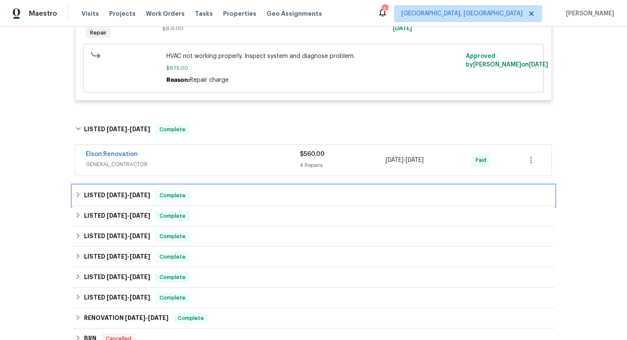
click at [211, 191] on div "LISTED 5/14/25 - 5/14/25 Complete" at bounding box center [313, 196] width 477 height 10
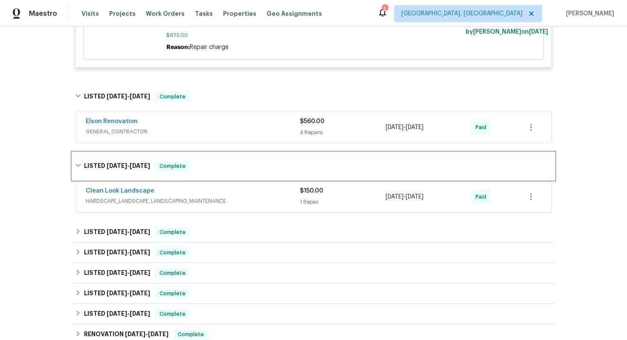
scroll to position [1055, 0]
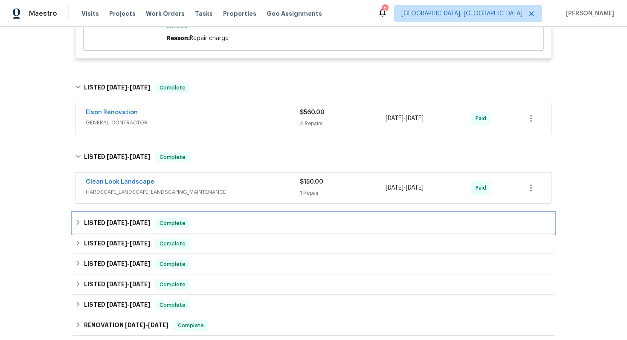
click at [198, 218] on div "LISTED 3/27/25 - 4/30/25 Complete" at bounding box center [313, 223] width 477 height 10
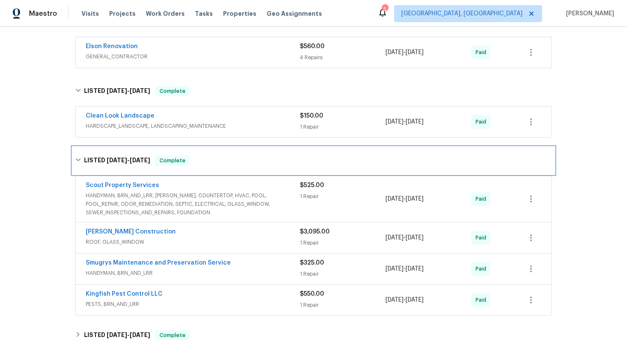
scroll to position [1123, 0]
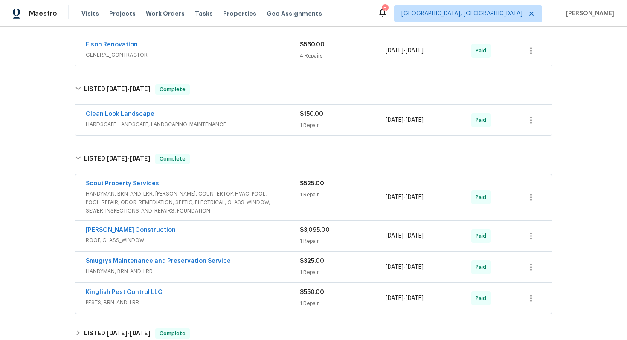
click at [214, 182] on div "Scout Property Services" at bounding box center [193, 185] width 214 height 10
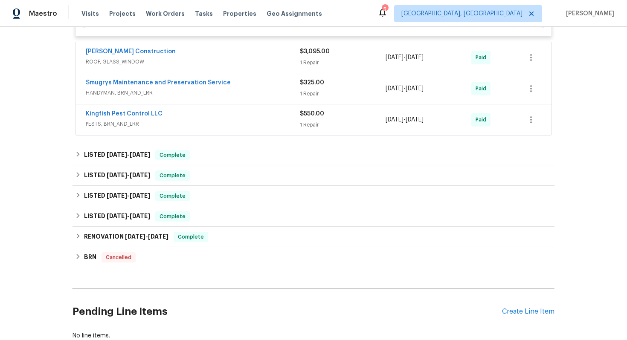
scroll to position [1442, 0]
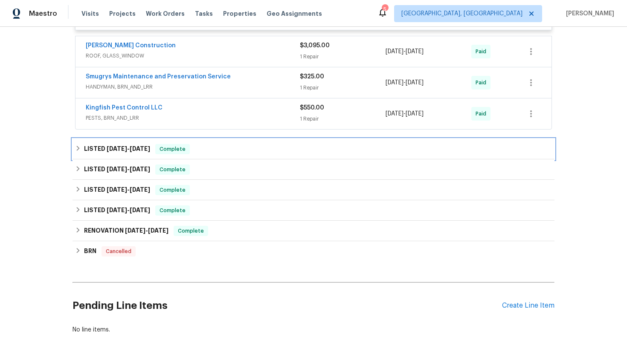
click at [210, 144] on div "LISTED 3/3/25 - 3/10/25 Complete" at bounding box center [313, 149] width 477 height 10
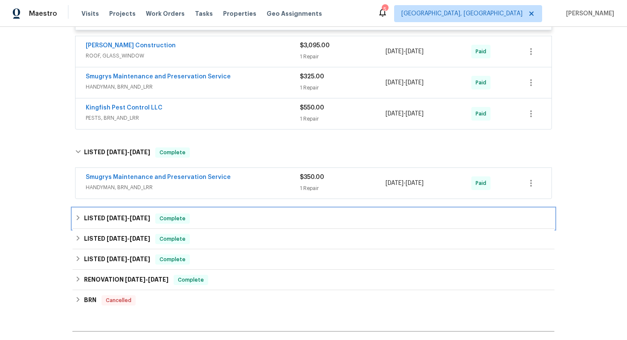
click at [216, 214] on div "LISTED 10/3/24 - 10/3/24 Complete" at bounding box center [313, 219] width 477 height 10
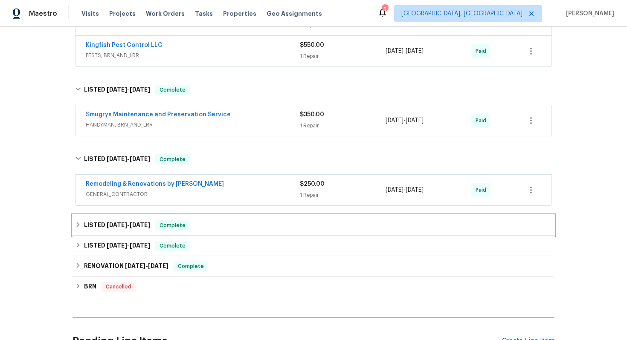
click at [212, 222] on div "LISTED 10/3/24 - 10/8/24 Complete" at bounding box center [313, 226] width 477 height 10
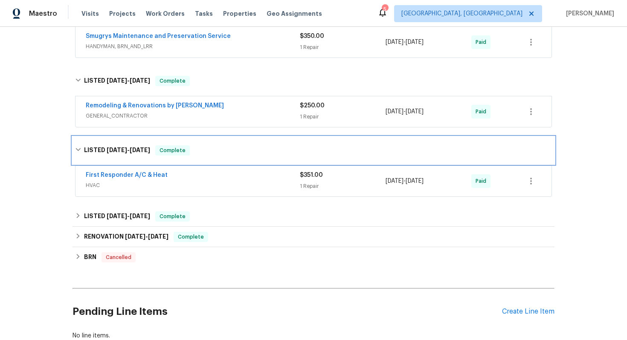
scroll to position [1588, 0]
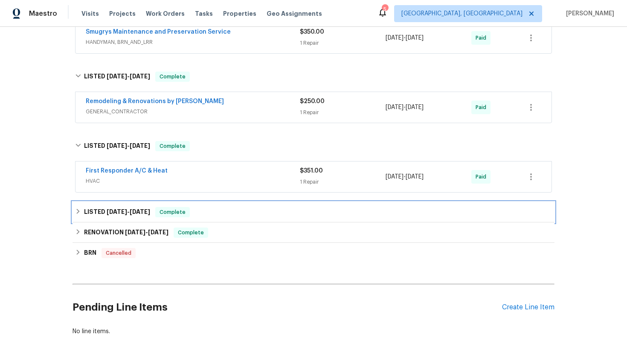
click at [221, 207] on div "LISTED 9/3/24 - 9/6/24 Complete" at bounding box center [313, 212] width 477 height 10
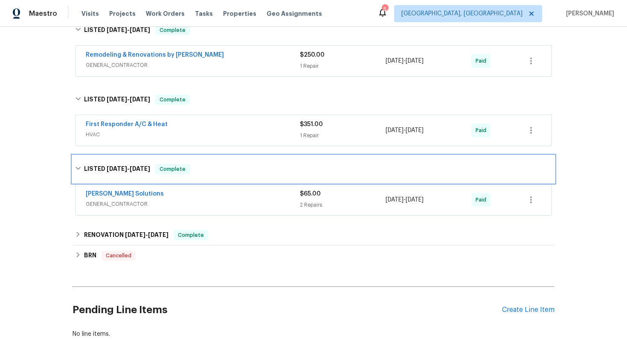
scroll to position [1643, 0]
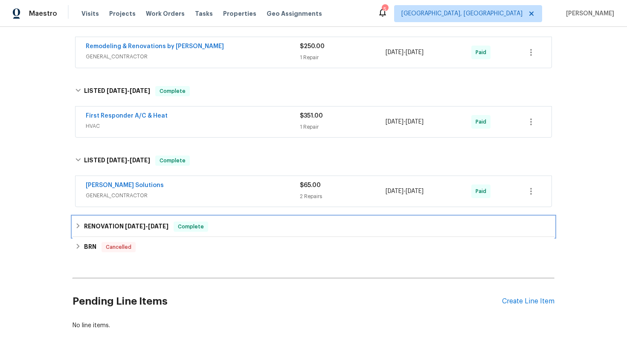
click at [219, 222] on div "RENOVATION 7/10/24 - 7/18/24 Complete" at bounding box center [313, 227] width 477 height 10
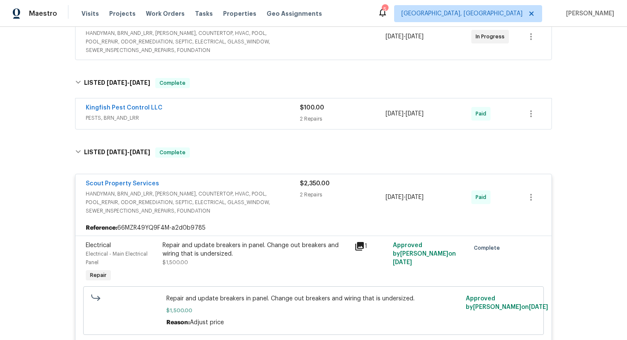
scroll to position [0, 0]
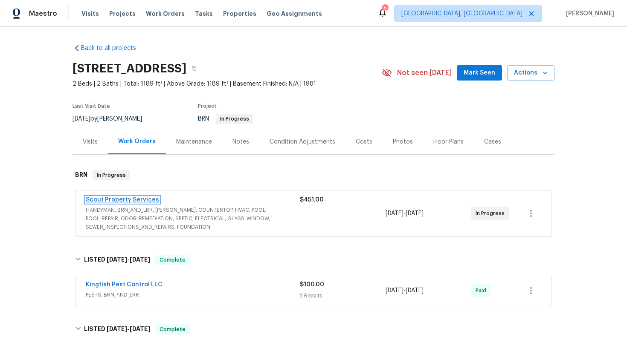
click at [138, 201] on link "Scout Property Services" at bounding box center [122, 200] width 73 height 6
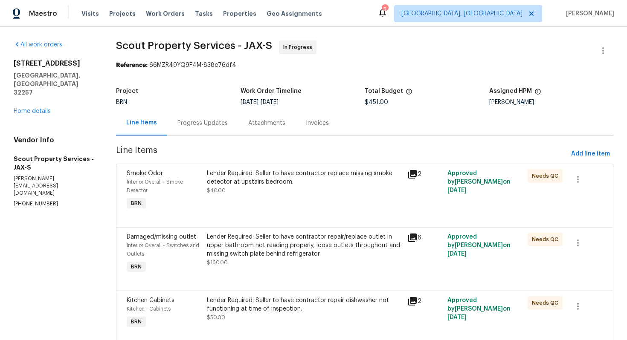
click at [199, 123] on div "Progress Updates" at bounding box center [202, 123] width 50 height 9
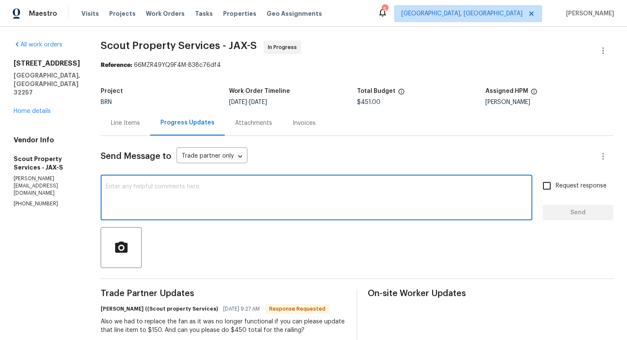
click at [223, 194] on textarea at bounding box center [317, 199] width 422 height 30
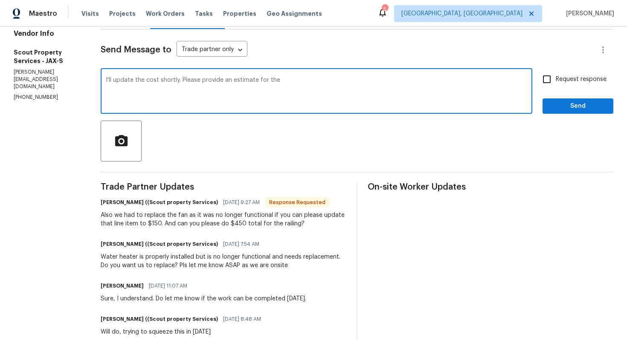
scroll to position [107, 0]
type textarea "I'll update the cost shortly. Please provide an estimate for the water heater."
click at [558, 81] on span "Request response" at bounding box center [581, 79] width 51 height 9
click at [556, 81] on input "Request response" at bounding box center [547, 79] width 18 height 18
checkbox input "true"
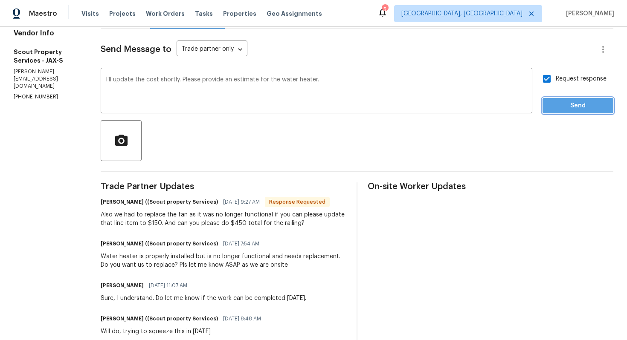
click at [564, 102] on span "Send" at bounding box center [578, 106] width 57 height 11
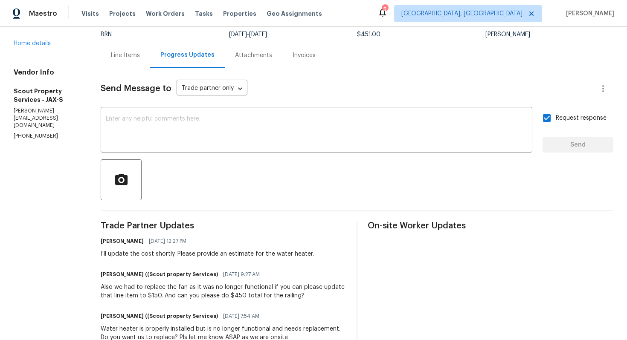
scroll to position [0, 0]
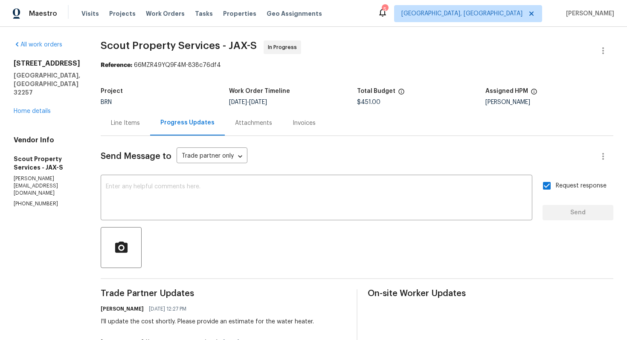
click at [111, 119] on div "Line Items" at bounding box center [125, 123] width 29 height 9
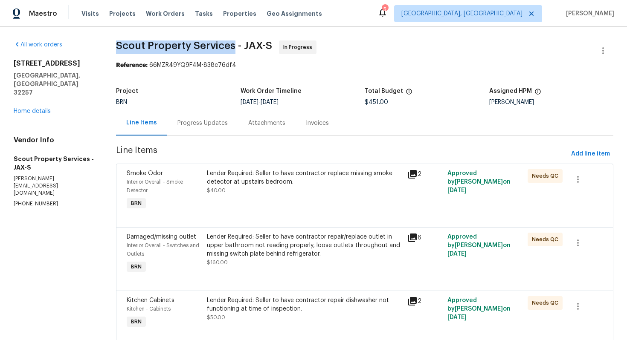
drag, startPoint x: 114, startPoint y: 41, endPoint x: 235, endPoint y: 48, distance: 120.9
click at [235, 49] on div "All work orders 3567 Whalers Way Jacksonville, FL 32257 Home details Vendor Inf…" at bounding box center [313, 307] width 627 height 561
copy span "Scout Property Services"
click at [346, 62] on div "Reference: 66MZR49YQ9F4M-838c76df4" at bounding box center [364, 65] width 497 height 9
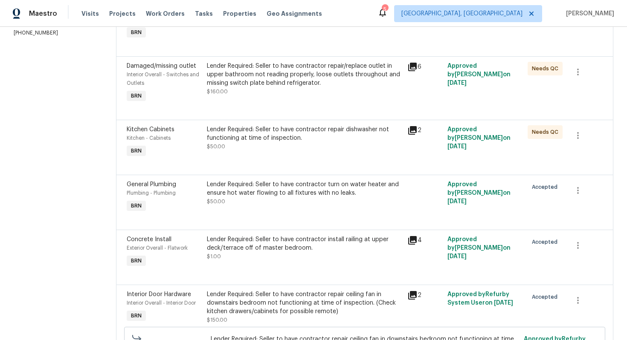
scroll to position [172, 0]
click at [257, 246] on div "Lender Required: Seller to have contractor install railing at upper deck/terrac…" at bounding box center [304, 243] width 195 height 17
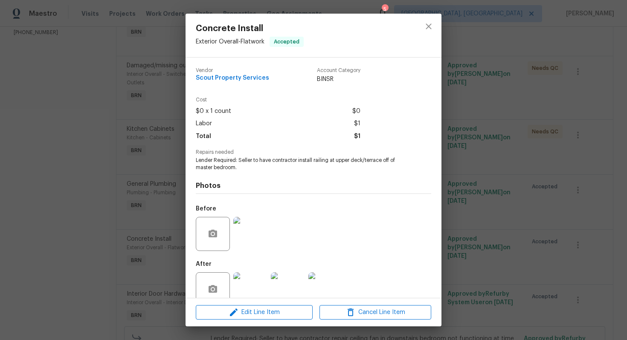
click at [237, 162] on span "Lender Required: Seller to have contractor install railing at upper deck/terrac…" at bounding box center [302, 164] width 212 height 15
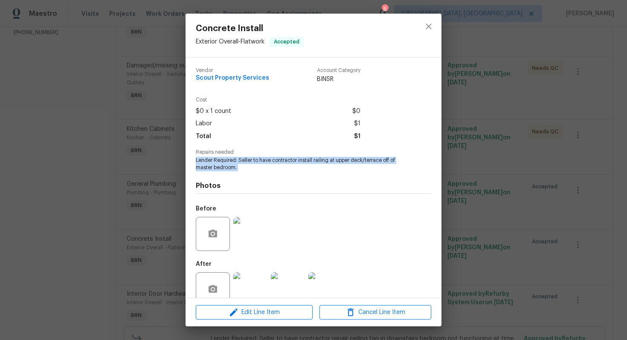
copy span "Lender Required: Seller to have contractor install railing at upper deck/terrac…"
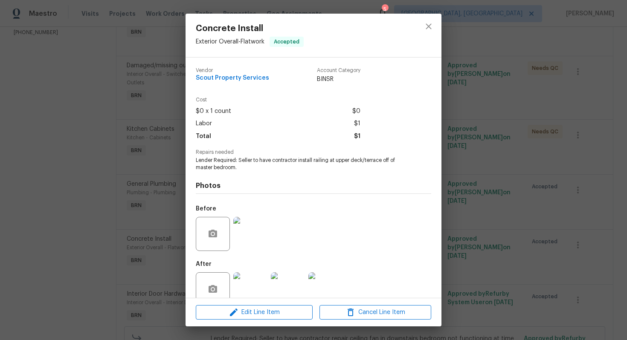
click at [467, 119] on div "Concrete Install Exterior Overall - Flatwork Accepted Vendor Scout Property Ser…" at bounding box center [313, 170] width 627 height 340
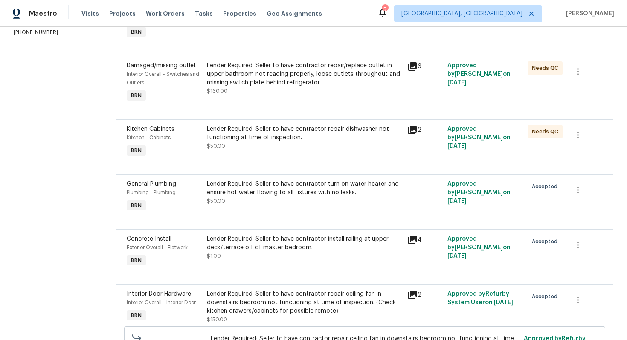
scroll to position [0, 0]
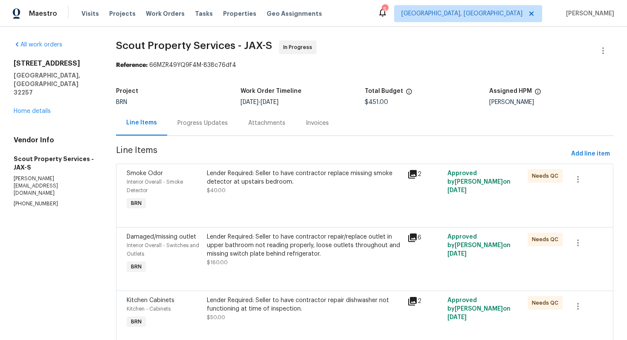
click at [195, 134] on div "Progress Updates" at bounding box center [202, 122] width 71 height 25
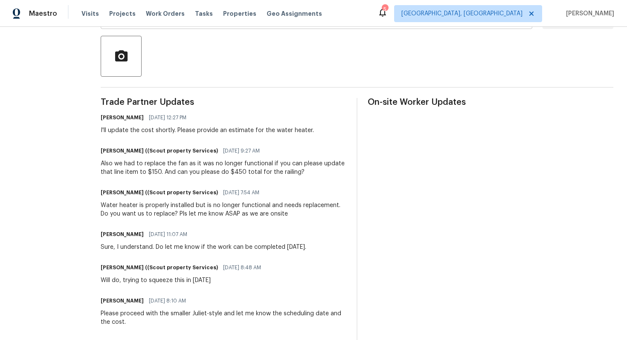
scroll to position [193, 0]
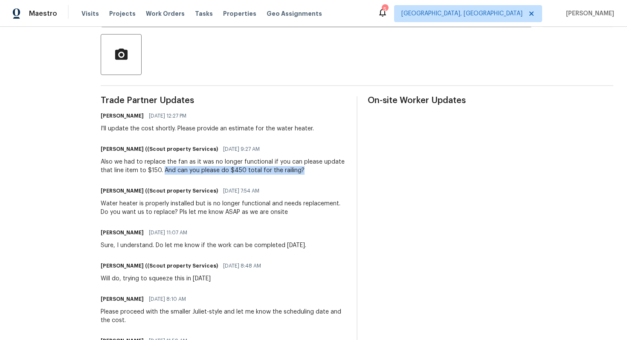
drag, startPoint x: 121, startPoint y: 172, endPoint x: 257, endPoint y: 169, distance: 135.7
click at [257, 169] on div "Also we had to replace the fan as it was no longer functional if you can please…" at bounding box center [224, 166] width 246 height 17
copy div "And can you please do $450 total for the railing?"
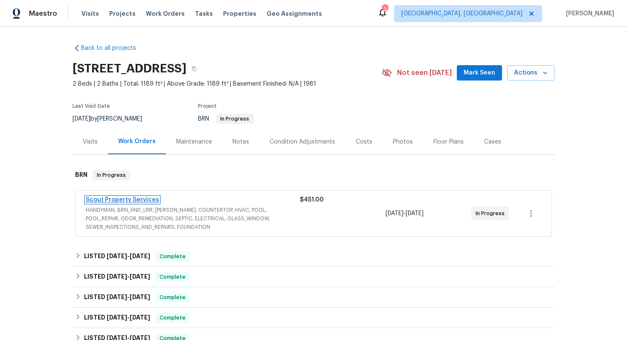
click at [126, 201] on link "Scout Property Services" at bounding box center [122, 200] width 73 height 6
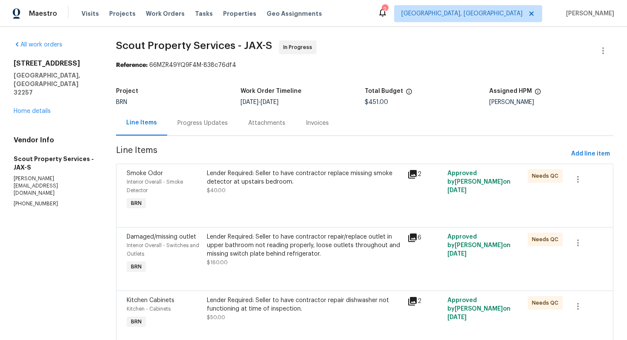
scroll to position [249, 0]
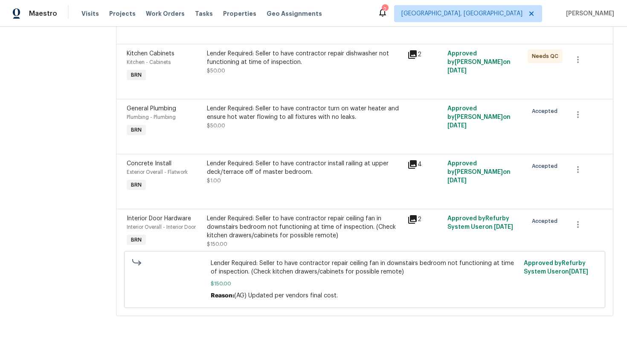
click at [265, 180] on div "Lender Required: Seller to have contractor install railing at upper deck/terrac…" at bounding box center [304, 173] width 195 height 26
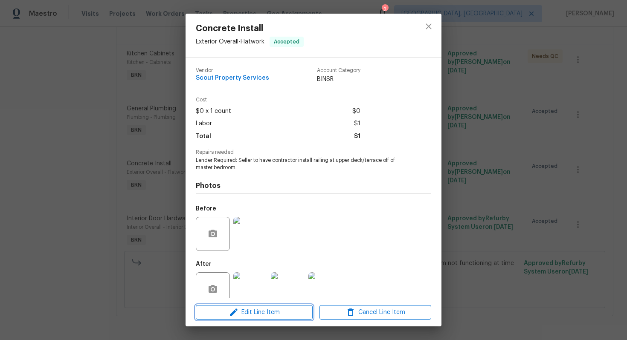
click at [255, 317] on span "Edit Line Item" at bounding box center [254, 313] width 112 height 11
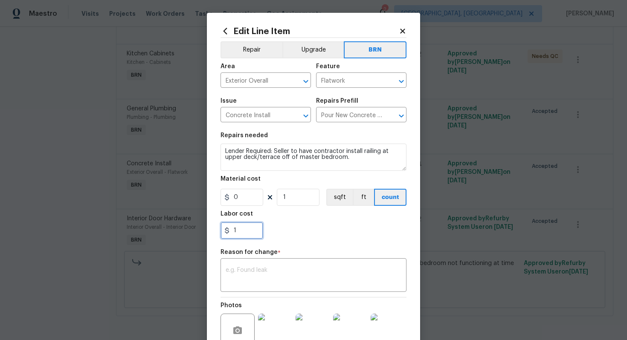
click at [238, 230] on input "1" at bounding box center [242, 230] width 43 height 17
type input "450"
click at [345, 268] on textarea at bounding box center [314, 277] width 176 height 18
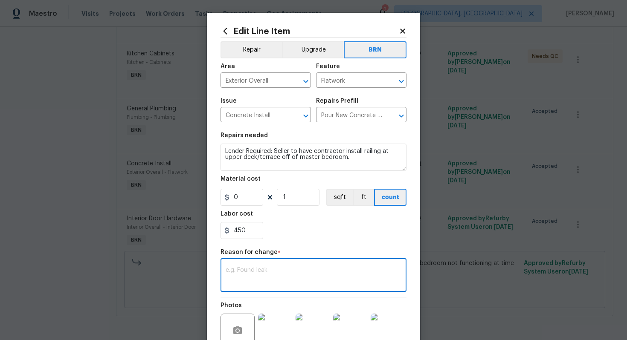
paste textarea "(AG) Updated cost per BR team’s approval."
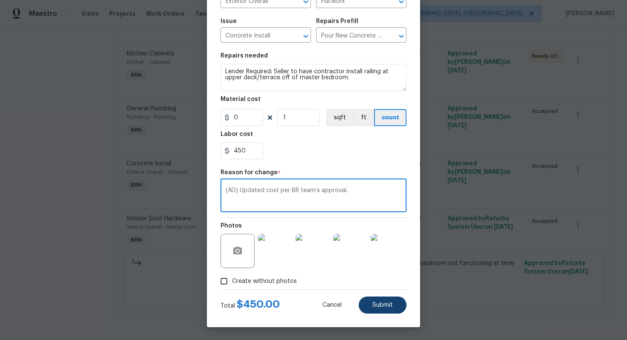
type textarea "(AG) Updated cost per BR team’s approval."
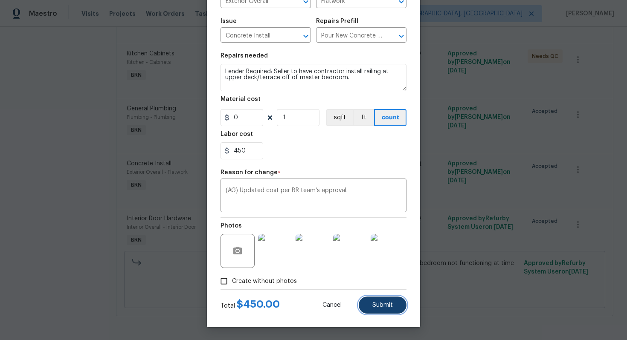
click at [384, 311] on button "Submit" at bounding box center [383, 305] width 48 height 17
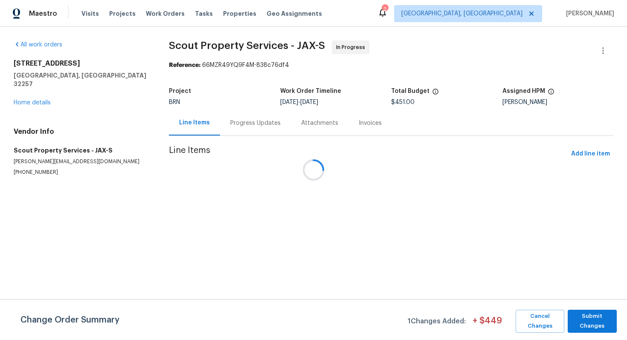
scroll to position [0, 0]
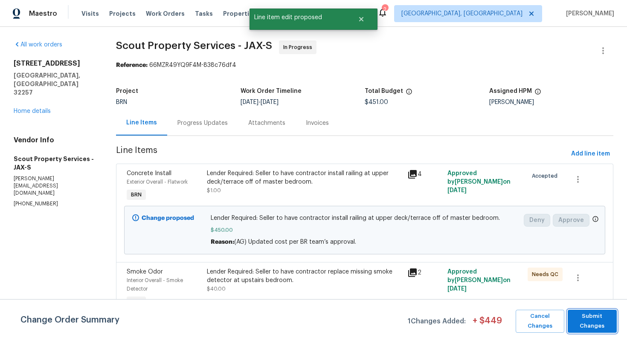
click at [591, 317] on span "Submit Changes" at bounding box center [592, 322] width 41 height 20
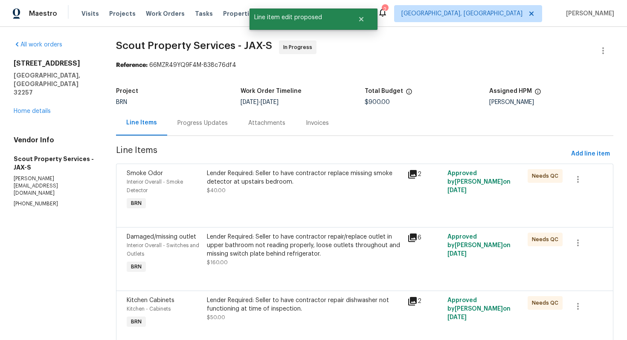
click at [214, 124] on div "Progress Updates" at bounding box center [202, 123] width 50 height 9
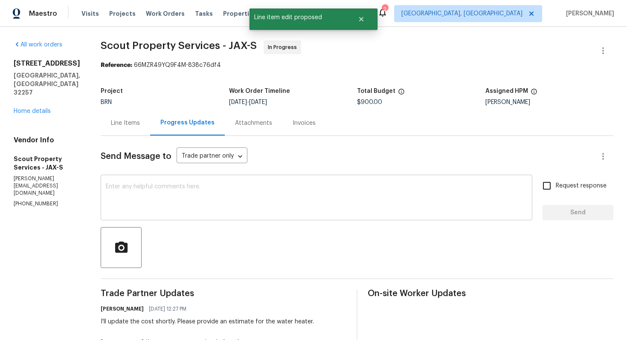
click at [243, 201] on textarea at bounding box center [317, 199] width 422 height 30
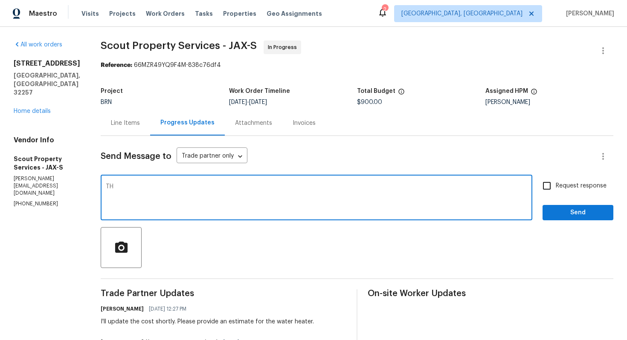
type textarea "T"
type textarea "The cost has been updated for the fan and railings."
click at [560, 189] on span "Request response" at bounding box center [581, 186] width 51 height 9
click at [556, 189] on input "Request response" at bounding box center [547, 186] width 18 height 18
checkbox input "true"
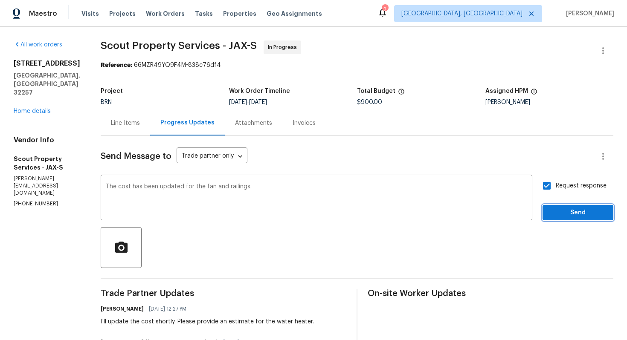
click at [567, 215] on span "Send" at bounding box center [578, 213] width 57 height 11
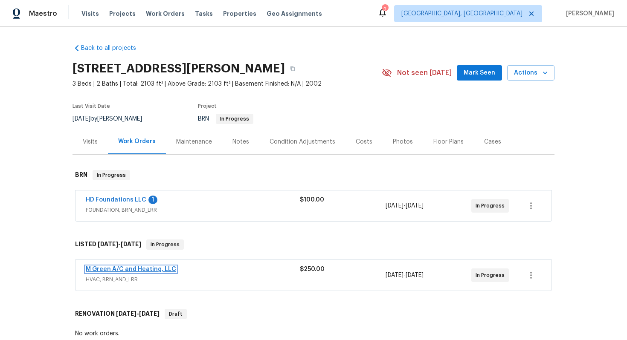
click at [129, 270] on link "M Green A/C and Heating, LLC" at bounding box center [131, 270] width 90 height 6
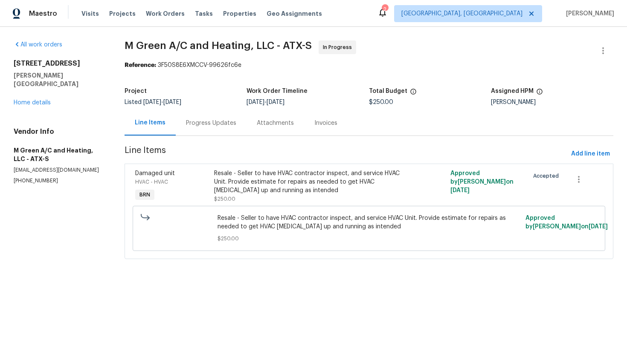
click at [232, 129] on div "Progress Updates" at bounding box center [211, 122] width 71 height 25
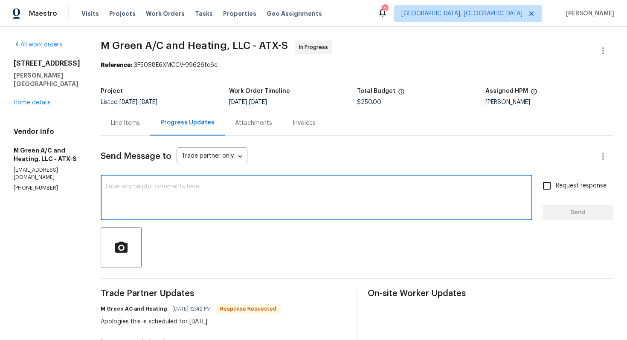
click at [227, 205] on textarea at bounding box center [317, 199] width 422 height 30
type textarea "Sure, please keep me updated with the work progress."
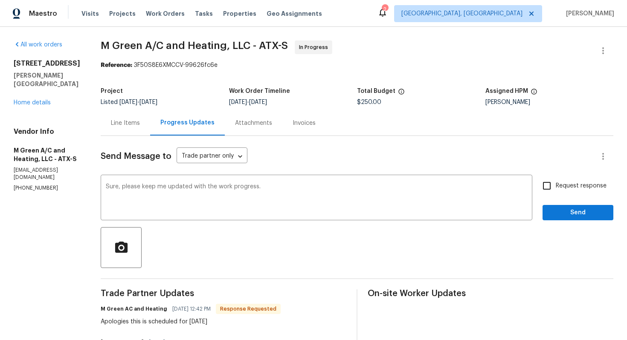
click at [568, 181] on label "Request response" at bounding box center [572, 186] width 69 height 18
click at [556, 181] on input "Request response" at bounding box center [547, 186] width 18 height 18
checkbox input "true"
click at [565, 211] on span "Send" at bounding box center [578, 213] width 57 height 11
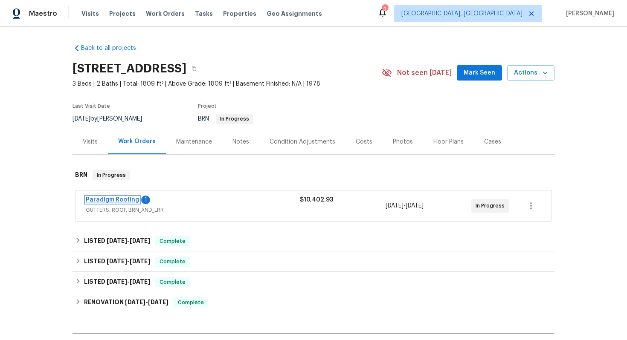
click at [122, 201] on link "Paradigm Roofing" at bounding box center [112, 200] width 53 height 6
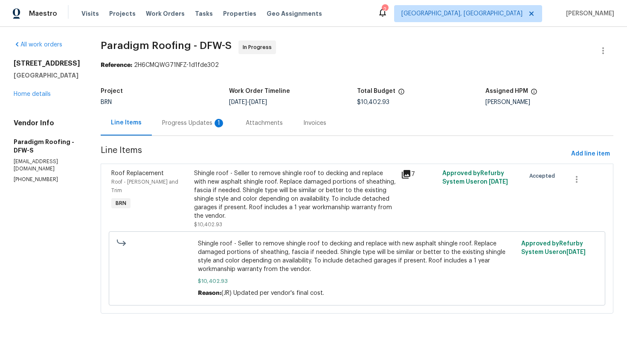
click at [183, 119] on div "Progress Updates 1" at bounding box center [193, 123] width 63 height 9
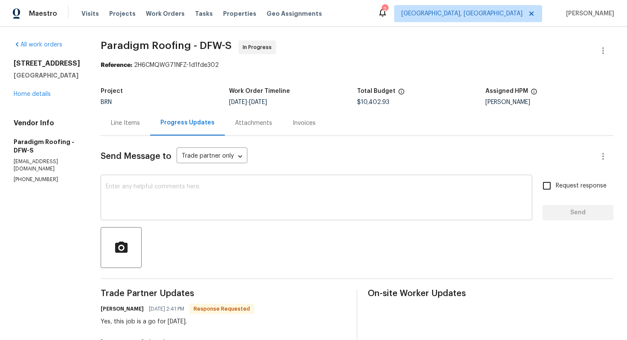
click at [281, 204] on textarea at bounding box center [317, 199] width 422 height 30
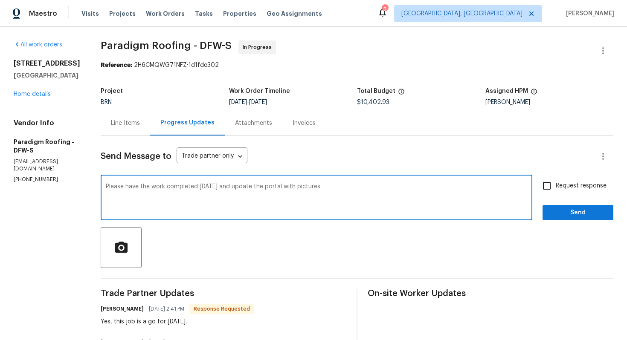
type textarea "Please have the work completed today and update the portal with pictures."
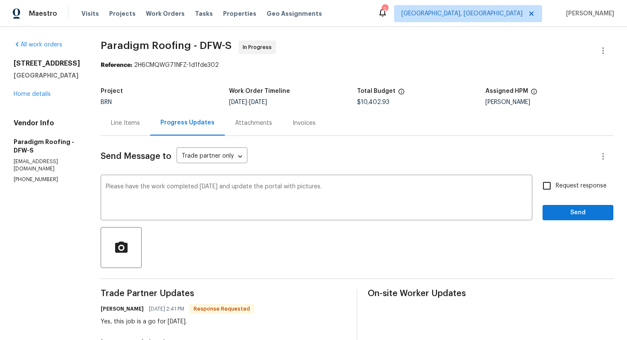
click at [576, 180] on label "Request response" at bounding box center [572, 186] width 69 height 18
click at [556, 180] on input "Request response" at bounding box center [547, 186] width 18 height 18
checkbox input "true"
click at [580, 221] on button "Send" at bounding box center [578, 213] width 71 height 16
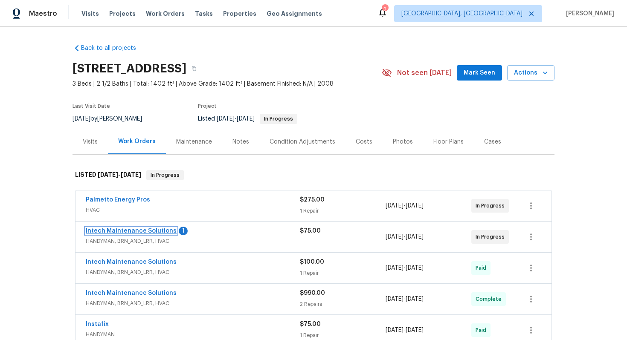
click at [138, 230] on link "Intech Maintenance Solutions" at bounding box center [131, 231] width 91 height 6
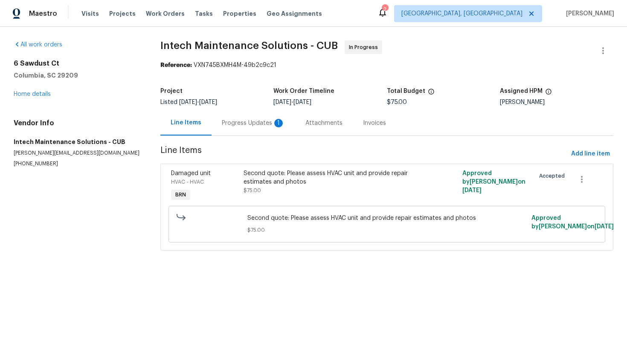
click at [246, 129] on div "Progress Updates 1" at bounding box center [254, 122] width 84 height 25
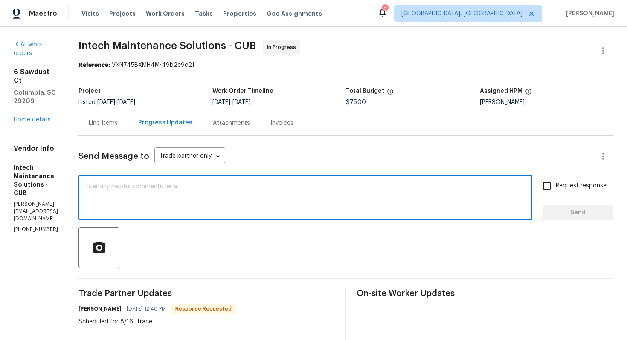
click at [183, 190] on textarea at bounding box center [306, 199] width 444 height 30
type textarea "Got it, please visit tomorrow and update the cost."
click at [549, 188] on input "Request response" at bounding box center [547, 186] width 18 height 18
checkbox input "true"
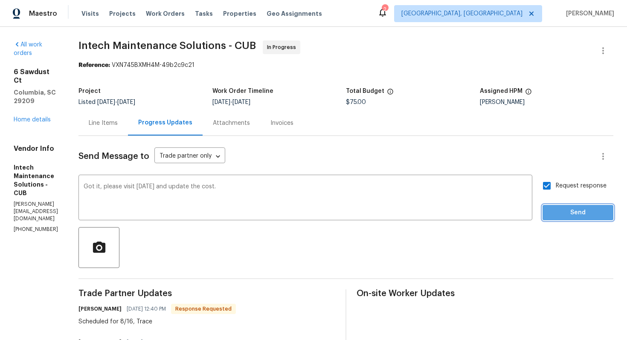
click at [561, 212] on span "Send" at bounding box center [578, 213] width 57 height 11
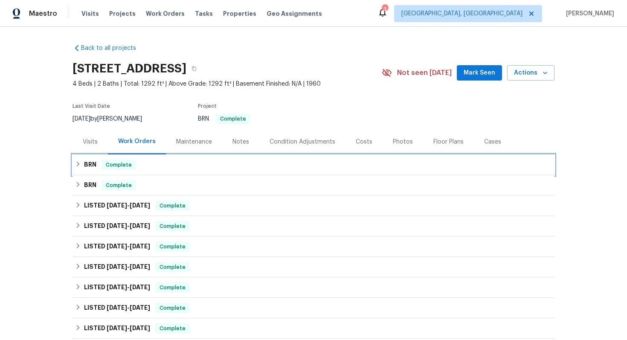
click at [97, 166] on div "BRN Complete" at bounding box center [313, 165] width 477 height 10
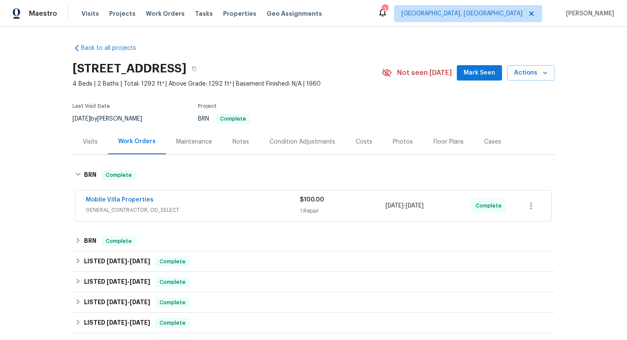
click at [203, 204] on div "Mobile Villa Properties" at bounding box center [193, 201] width 214 height 10
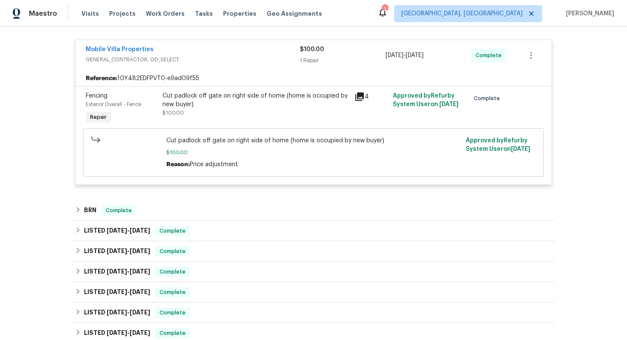
scroll to position [162, 0]
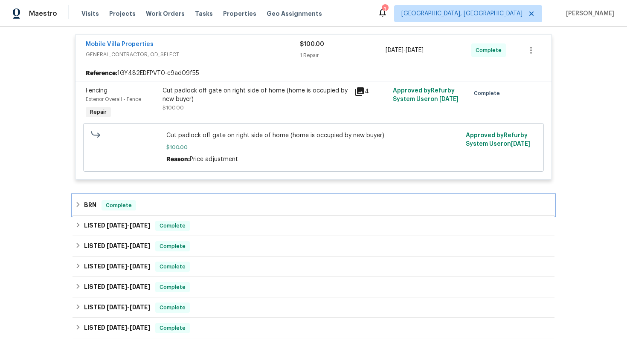
click at [197, 202] on div "BRN Complete" at bounding box center [313, 206] width 477 height 10
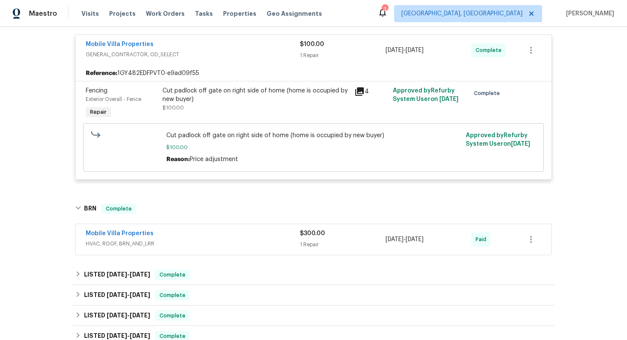
click at [181, 240] on span "HVAC, ROOF, BRN_AND_LRR" at bounding box center [193, 244] width 214 height 9
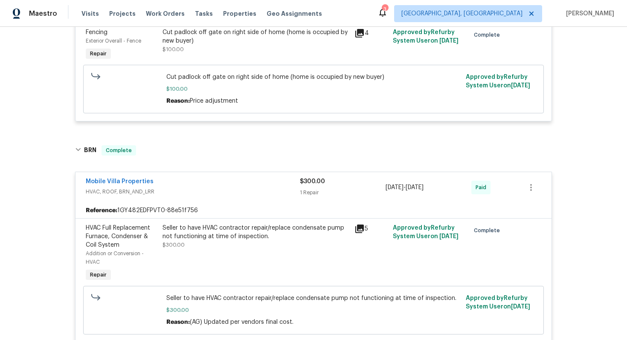
scroll to position [217, 0]
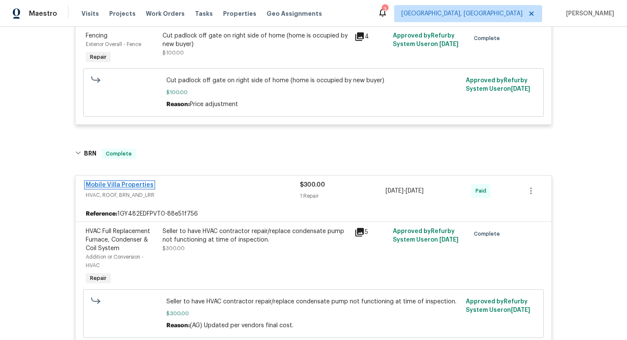
click at [127, 188] on link "Mobile Villa Properties" at bounding box center [120, 185] width 68 height 6
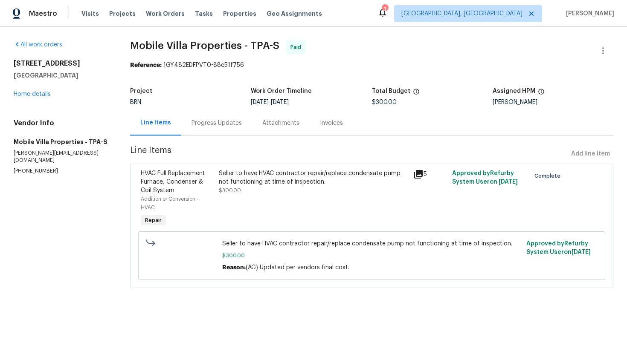
click at [297, 196] on div "Seller to have HVAC contractor repair/replace condensate pump not functioning a…" at bounding box center [313, 199] width 195 height 65
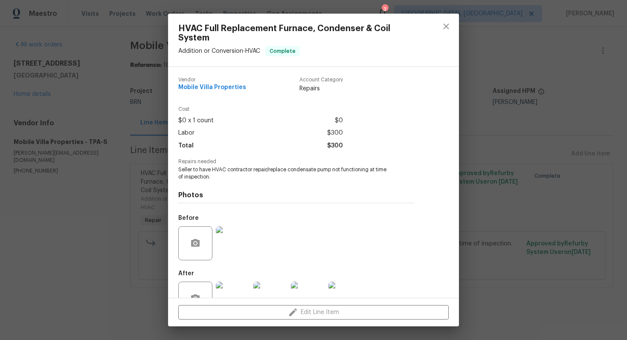
click at [241, 170] on span "Seller to have HVAC contractor repair/replace condensate pump not functioning a…" at bounding box center [284, 173] width 212 height 15
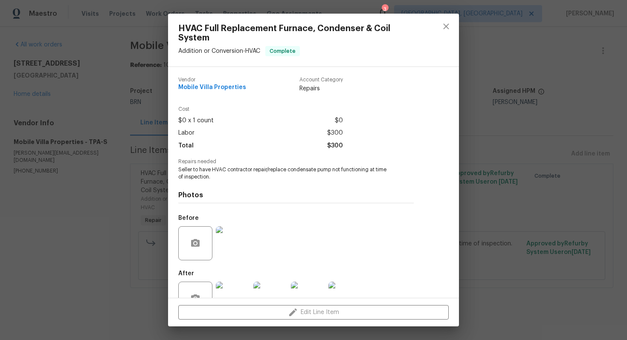
click at [92, 123] on div "HVAC Full Replacement Furnace, Condenser & Coil System Addition or Conversion -…" at bounding box center [313, 170] width 627 height 340
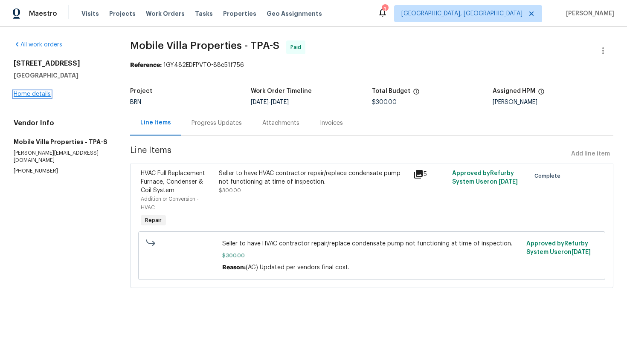
click at [44, 96] on link "Home details" at bounding box center [32, 94] width 37 height 6
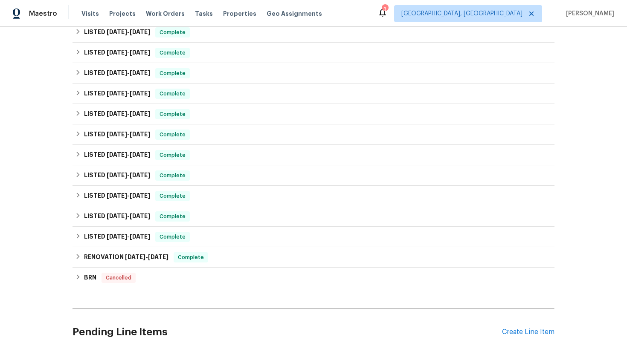
scroll to position [273, 0]
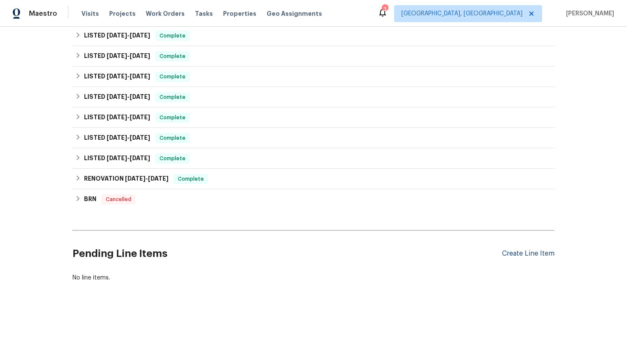
click at [535, 256] on div "Create Line Item" at bounding box center [528, 254] width 52 height 8
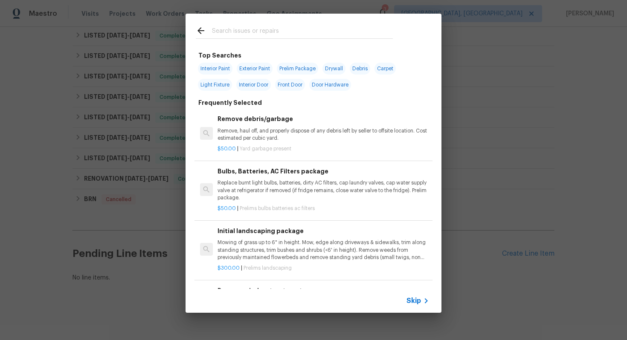
click at [413, 302] on span "Skip" at bounding box center [414, 301] width 15 height 9
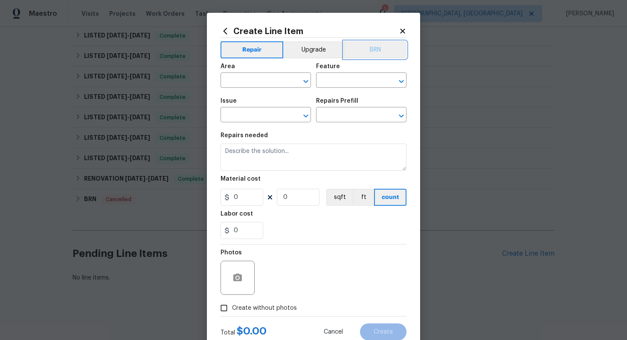
click at [372, 56] on button "BRN" at bounding box center [375, 49] width 63 height 17
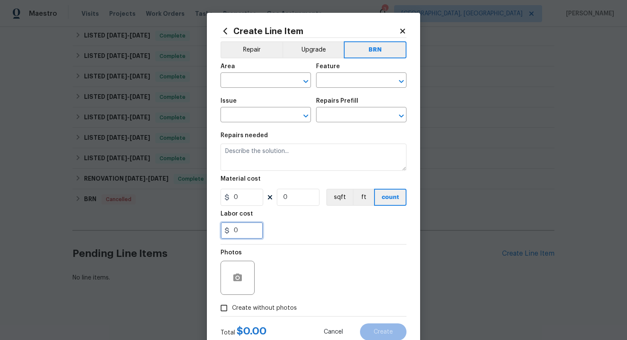
click at [244, 231] on input "0" at bounding box center [242, 230] width 43 height 17
type input "1"
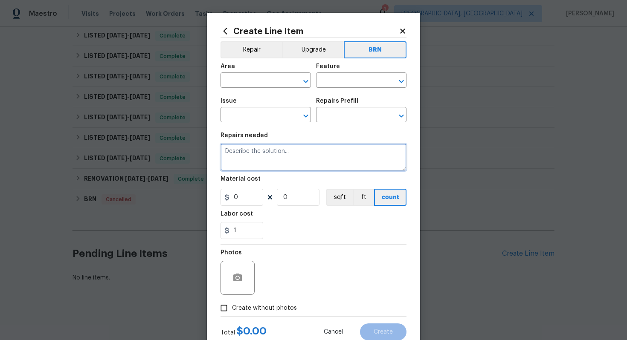
click at [265, 160] on textarea at bounding box center [314, 157] width 186 height 27
paste textarea "Seller to have HVAC contractor repair/replace condensate pump not functioning a…"
click at [226, 152] on textarea "Seller to have HVAC contractor repair/replace condensate pump not functioning a…" at bounding box center [314, 157] width 186 height 27
type textarea "Revisit - Seller to have HVAC contractor repair/replace condensate pump not fun…"
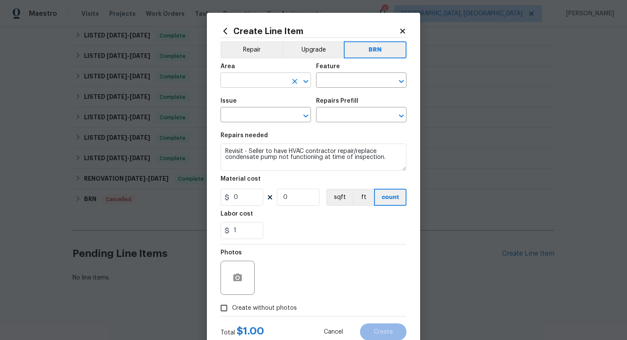
click at [247, 84] on input "text" at bounding box center [254, 81] width 67 height 13
click at [254, 104] on li "HVAC" at bounding box center [266, 100] width 90 height 14
type input "HVAC"
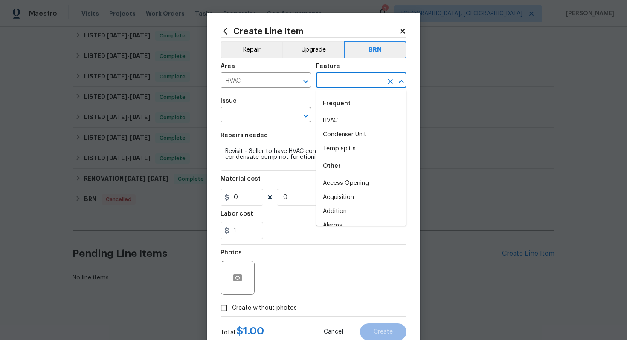
click at [334, 84] on input "text" at bounding box center [349, 81] width 67 height 13
click at [339, 119] on li "HVAC" at bounding box center [361, 121] width 90 height 14
type input "HVAC"
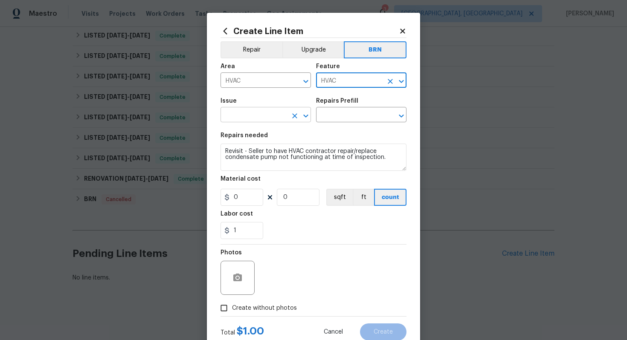
click at [273, 116] on input "text" at bounding box center [254, 115] width 67 height 13
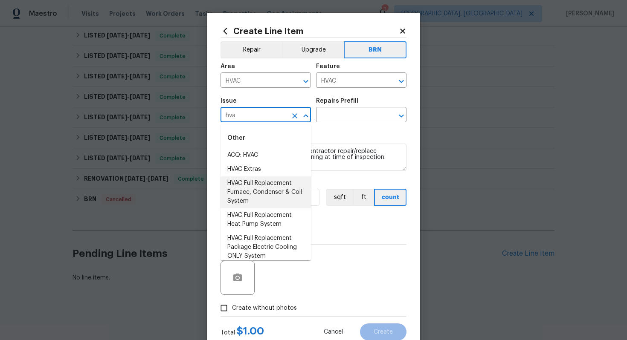
click at [277, 192] on li "HVAC Full Replacement Furnace, Condenser & Coil System" at bounding box center [266, 193] width 90 height 32
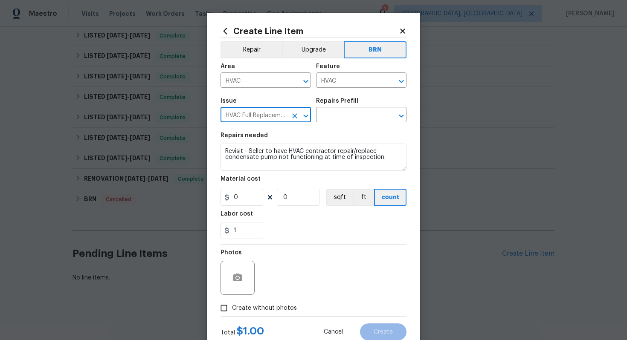
type input "HVAC Full Replacement Furnace, Condenser & Coil System"
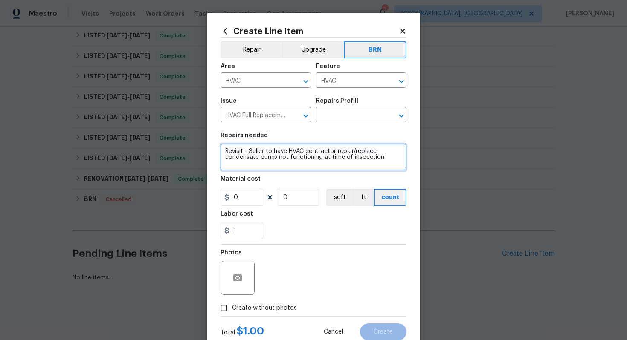
drag, startPoint x: 224, startPoint y: 154, endPoint x: 346, endPoint y: 183, distance: 126.2
click at [346, 183] on section "Repairs needed Revisit - Seller to have HVAC contractor repair/replace condensa…" at bounding box center [314, 186] width 186 height 117
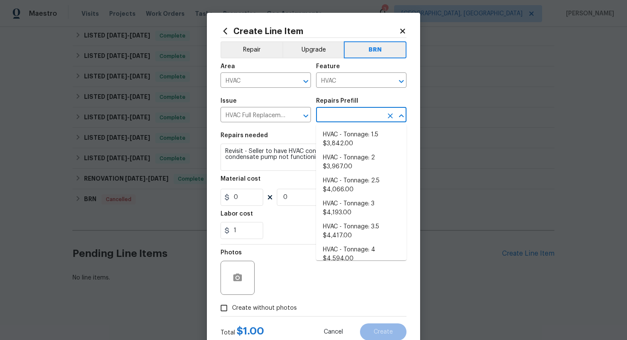
click at [340, 119] on input "text" at bounding box center [349, 115] width 67 height 13
click at [343, 159] on li "HVAC - Tonnage: 2 $3,967.00" at bounding box center [361, 162] width 90 height 23
type input "HVAC - Tonnage: 2 $3,967.00"
type textarea "Replace 2 Ton Furnace, Condenser & Coil System. SEER2 14.3 Gas Split System Mat…"
type input "3967"
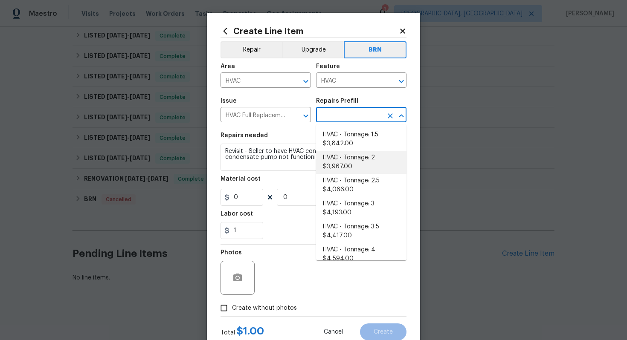
type input "1"
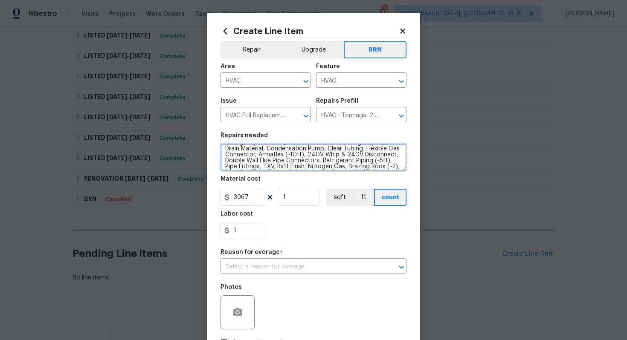
scroll to position [42, 0]
drag, startPoint x: 222, startPoint y: 153, endPoint x: 289, endPoint y: 189, distance: 76.2
click at [289, 189] on section "Repairs needed Replace 2 Ton Furnace, Condenser & Coil System. SEER2 14.3 Gas S…" at bounding box center [314, 186] width 186 height 117
paste textarea "visit - Seller to have HVAC contractor repair/replace condensate pump not funct…"
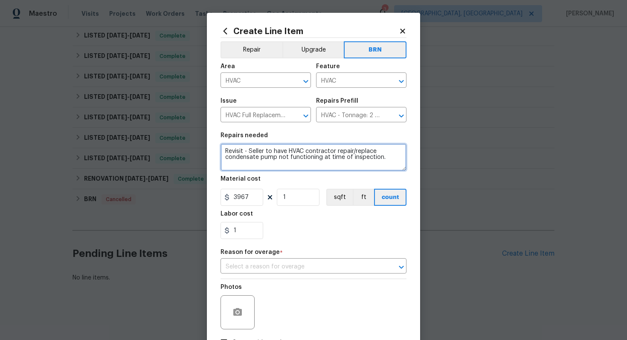
scroll to position [0, 0]
type textarea "Revisit - Seller to have HVAC contractor repair/replace condensate pump not fun…"
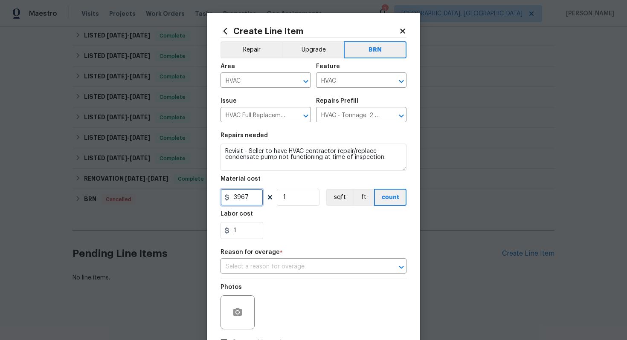
drag, startPoint x: 257, startPoint y: 199, endPoint x: 225, endPoint y: 199, distance: 32.0
click at [225, 199] on div "3967" at bounding box center [242, 197] width 43 height 17
type input "0"
click at [279, 239] on div "1" at bounding box center [314, 230] width 186 height 17
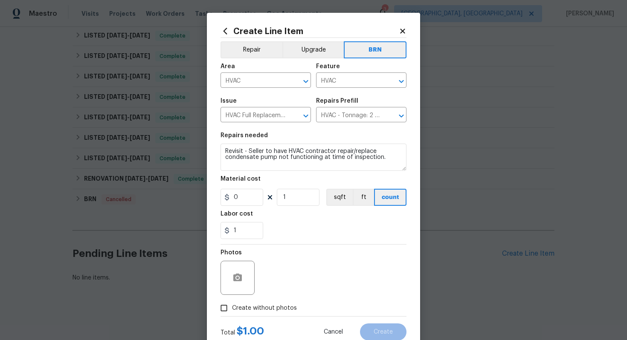
scroll to position [27, 0]
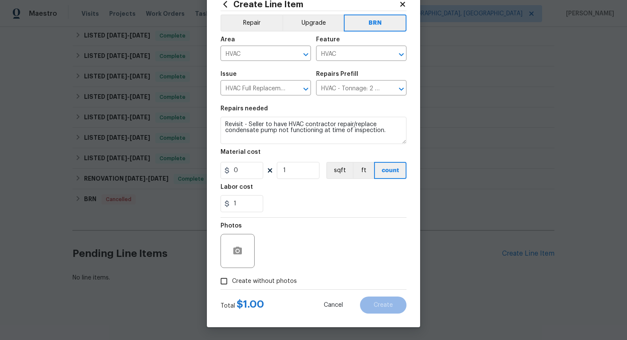
click at [265, 283] on span "Create without photos" at bounding box center [264, 281] width 65 height 9
click at [232, 283] on input "Create without photos" at bounding box center [224, 281] width 16 height 16
checkbox input "true"
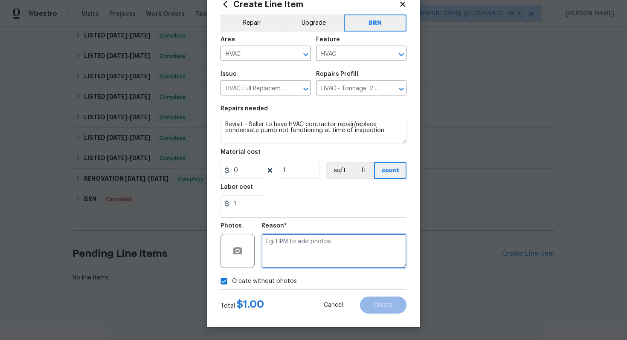
click at [299, 259] on textarea at bounding box center [334, 251] width 145 height 34
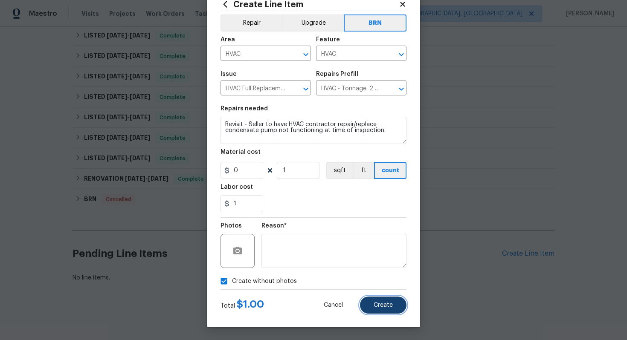
click at [379, 309] on button "Create" at bounding box center [383, 305] width 47 height 17
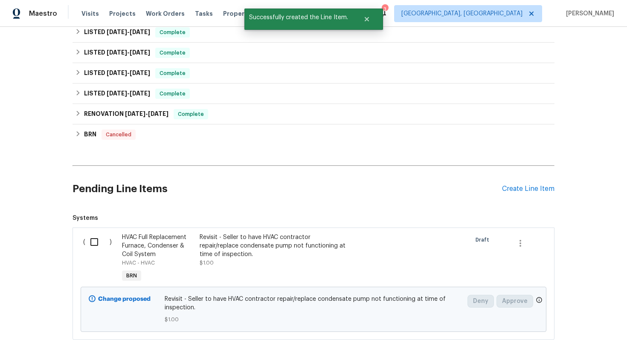
scroll to position [395, 0]
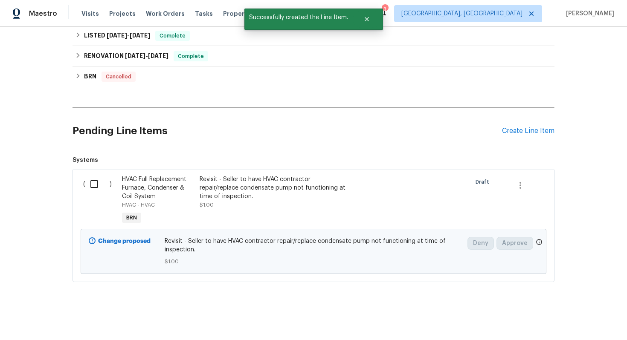
click at [97, 184] on input "checkbox" at bounding box center [97, 184] width 24 height 18
checkbox input "true"
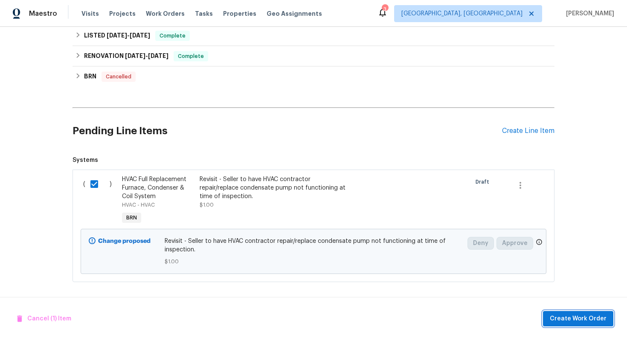
click at [556, 318] on span "Create Work Order" at bounding box center [578, 319] width 57 height 11
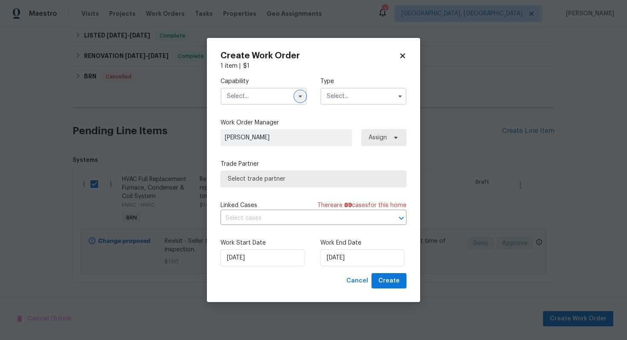
click at [301, 96] on icon "button" at bounding box center [300, 97] width 3 height 2
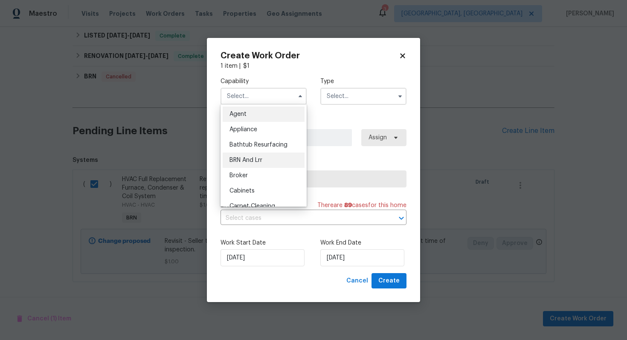
click at [265, 161] on div "BRN And Lrr" at bounding box center [264, 160] width 82 height 15
type input "BRN And Lrr"
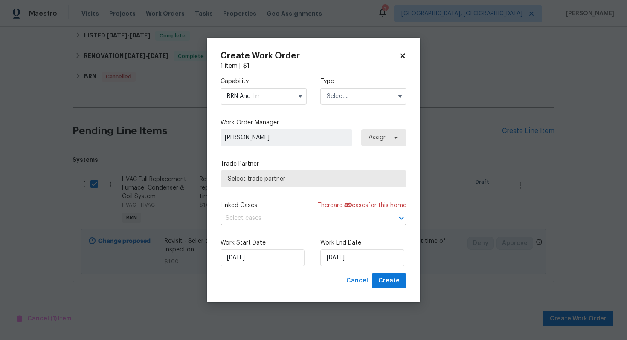
click at [361, 96] on input "text" at bounding box center [363, 96] width 86 height 17
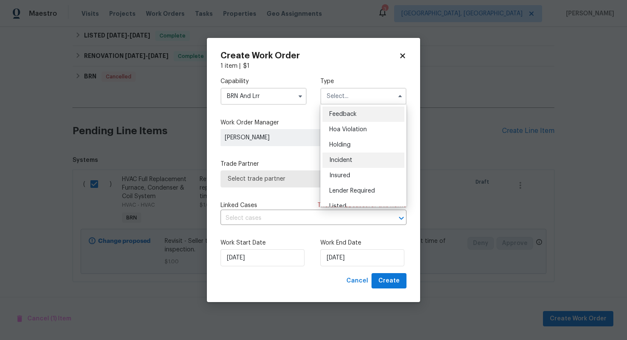
scroll to position [194, 0]
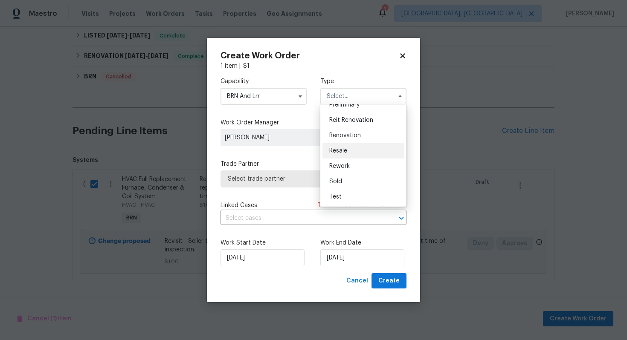
click at [346, 148] on span "Resale" at bounding box center [338, 151] width 18 height 6
type input "Resale"
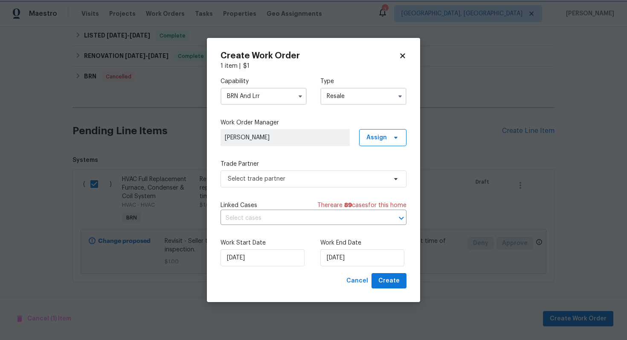
scroll to position [0, 0]
click at [284, 218] on input "text" at bounding box center [302, 218] width 162 height 13
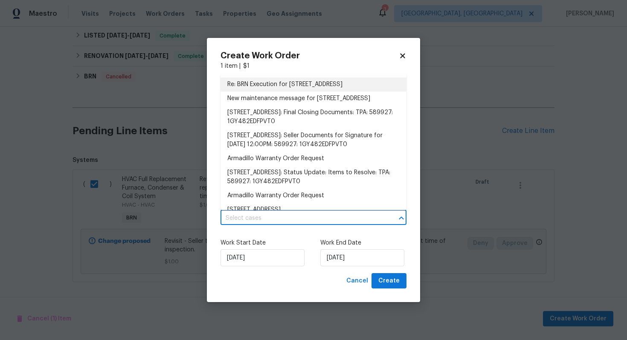
click at [297, 87] on li "Re: BRN Execution for 4011 Mesa Ave, Sarasota, FL 34233" at bounding box center [314, 85] width 186 height 14
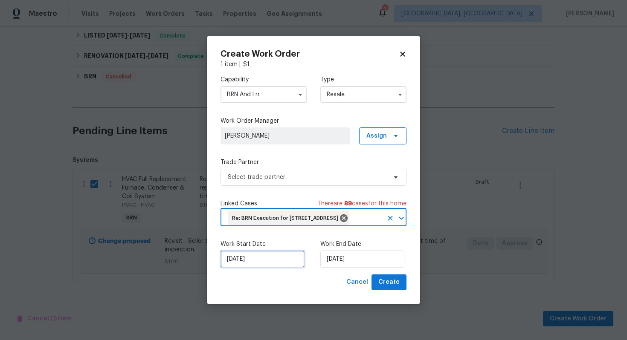
click at [241, 265] on input "[DATE]" at bounding box center [263, 259] width 84 height 17
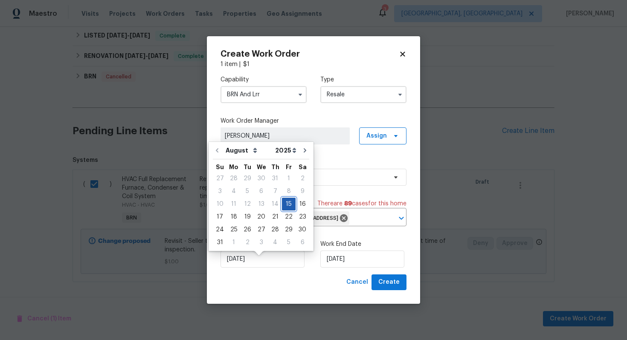
click at [285, 201] on div "15" at bounding box center [289, 204] width 14 height 12
click at [334, 268] on input "[DATE]" at bounding box center [362, 259] width 84 height 17
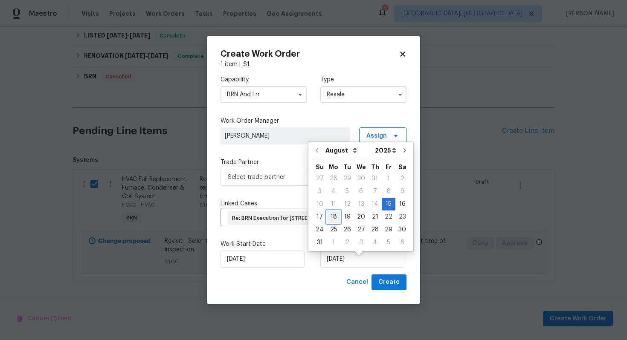
click at [334, 222] on div "18" at bounding box center [334, 217] width 14 height 12
type input "[DATE]"
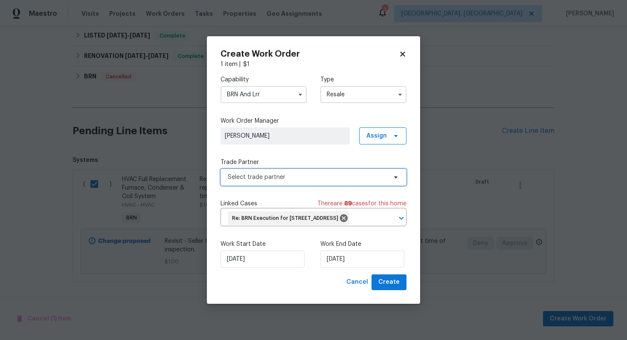
click at [315, 173] on span "Select trade partner" at bounding box center [307, 177] width 159 height 9
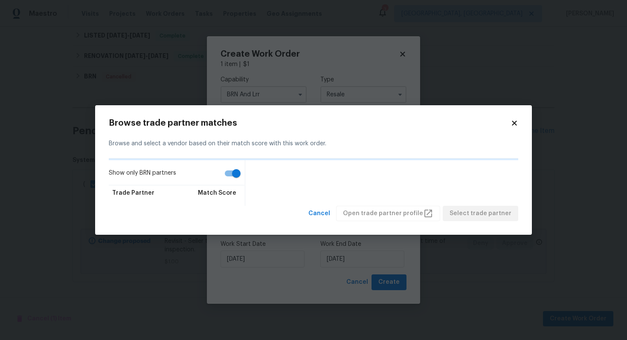
click at [230, 177] on input "Show only BRN partners" at bounding box center [236, 174] width 49 height 16
checkbox input "false"
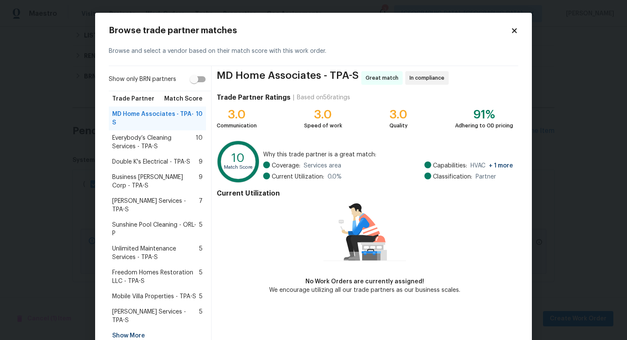
scroll to position [16, 0]
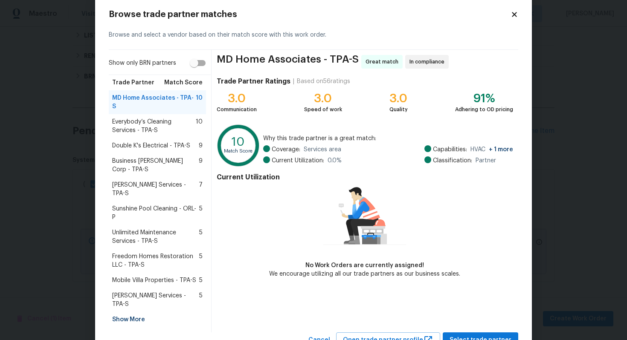
click at [155, 276] on span "Mobile Villa Properties - TPA-S" at bounding box center [154, 280] width 84 height 9
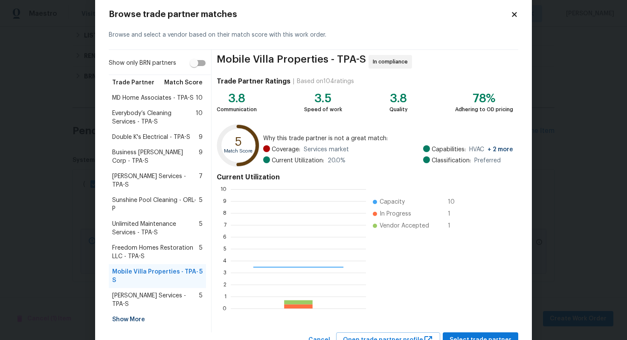
scroll to position [119, 135]
click at [480, 335] on span "Select trade partner" at bounding box center [481, 340] width 62 height 11
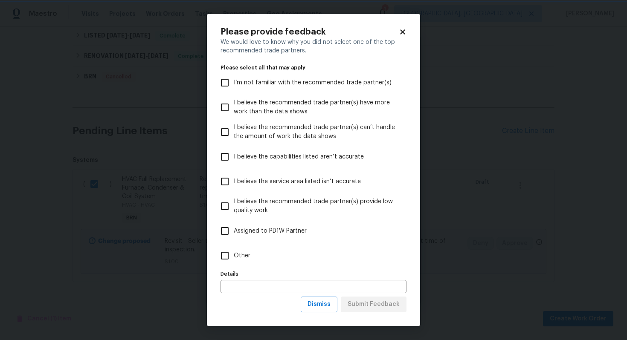
scroll to position [0, 0]
click at [331, 307] on span "Dismiss" at bounding box center [319, 304] width 23 height 11
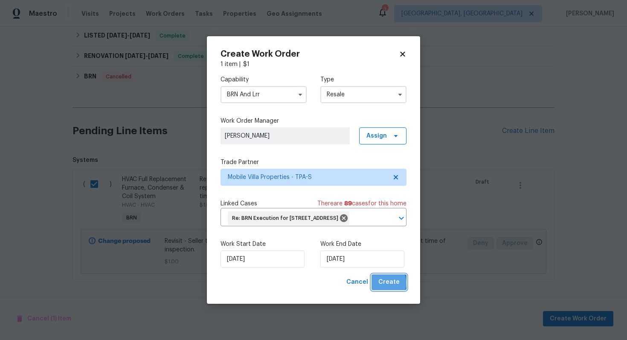
click at [384, 288] on span "Create" at bounding box center [388, 282] width 21 height 11
checkbox input "false"
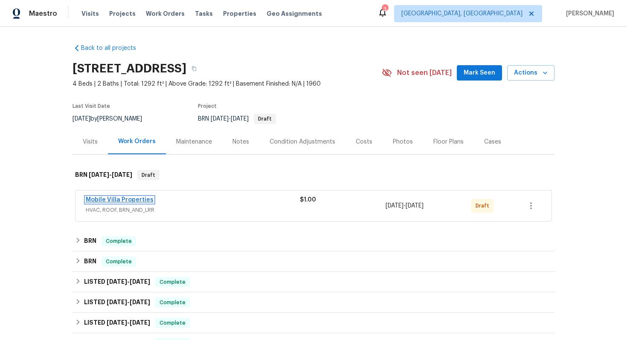
click at [125, 201] on link "Mobile Villa Properties" at bounding box center [120, 200] width 68 height 6
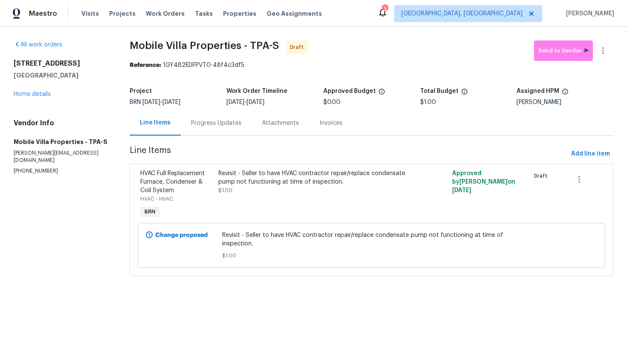
click at [221, 129] on div "Progress Updates" at bounding box center [216, 122] width 71 height 25
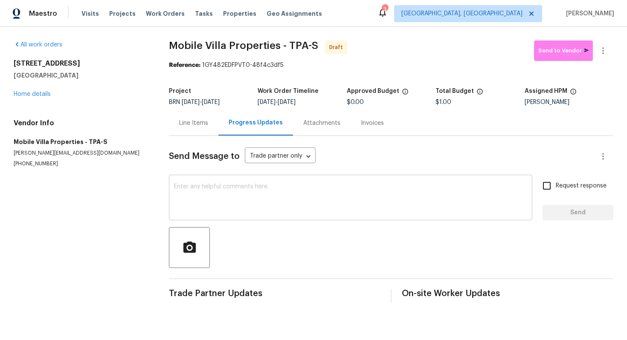
click at [234, 199] on textarea at bounding box center [350, 199] width 353 height 30
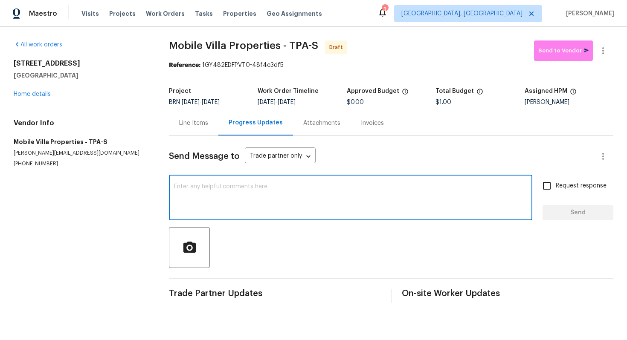
paste textarea "The BA rpt that the AC is still not working properly and they are requesting th…"
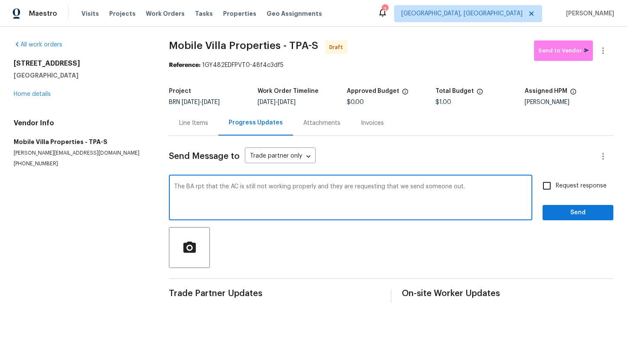
click at [195, 189] on textarea "The BA rpt that the AC is still not working properly and they are requesting th…" at bounding box center [350, 199] width 353 height 30
click at [206, 189] on textarea "The agent rpt that the AC is still not working properly and they are requesting…" at bounding box center [350, 199] width 353 height 30
drag, startPoint x: 420, startPoint y: 189, endPoint x: 470, endPoint y: 189, distance: 49.9
click at [471, 189] on textarea "The agent reported that the AC is still not working properly and they are reque…" at bounding box center [350, 199] width 353 height 30
type textarea "The agent reported that the AC is still not working properly and they are reque…"
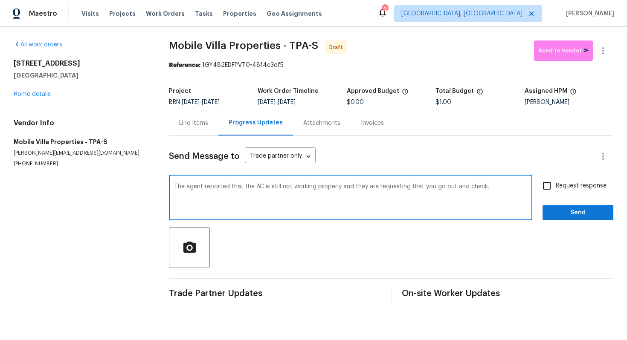
click at [567, 184] on span "Request response" at bounding box center [581, 186] width 51 height 9
click at [556, 184] on input "Request response" at bounding box center [547, 186] width 18 height 18
checkbox input "true"
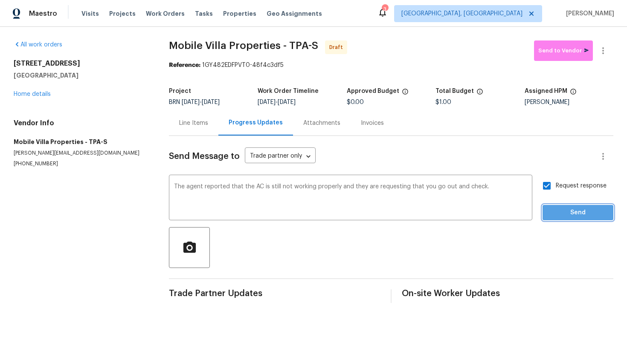
click at [571, 209] on span "Send" at bounding box center [578, 213] width 57 height 11
